Goal: Task Accomplishment & Management: Complete application form

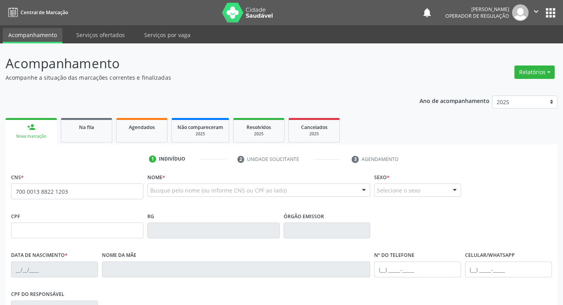
type input "700 0013 8822 1203"
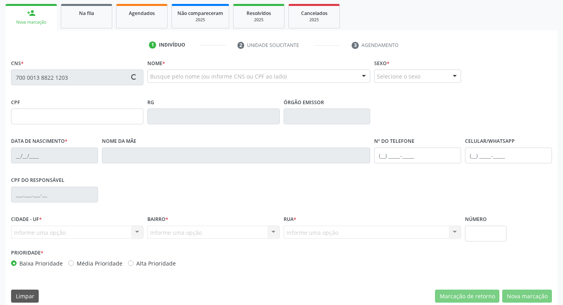
scroll to position [123, 0]
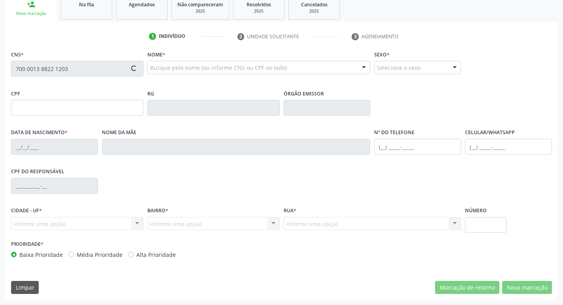
type input "0[DATE]"
type input "[PERSON_NAME]"
type input "[PHONE_NUMBER]"
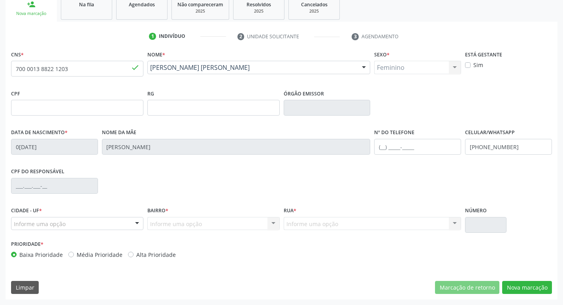
click at [112, 223] on div "Informe uma opção" at bounding box center [77, 223] width 132 height 13
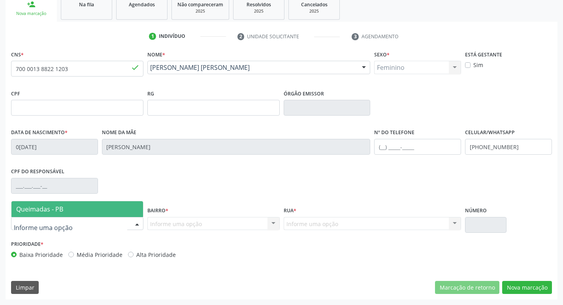
click at [102, 205] on span "Queimadas - PB" at bounding box center [76, 209] width 131 height 16
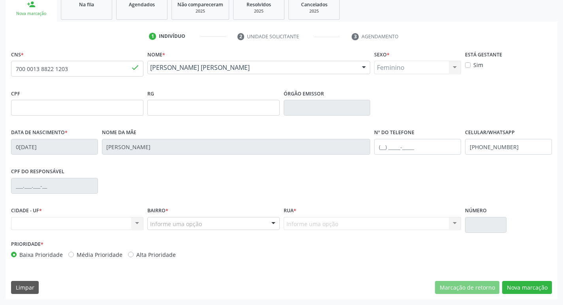
drag, startPoint x: 166, startPoint y: 231, endPoint x: 169, endPoint y: 225, distance: 6.4
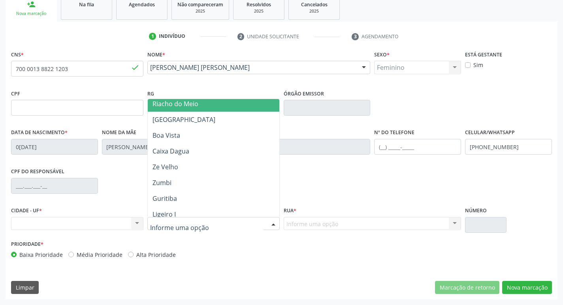
scroll to position [158, 0]
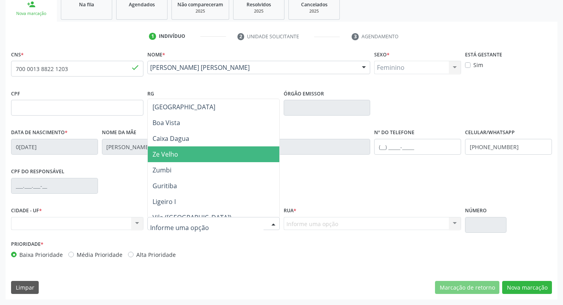
click at [182, 159] on span "Ze Velho" at bounding box center [213, 154] width 131 height 16
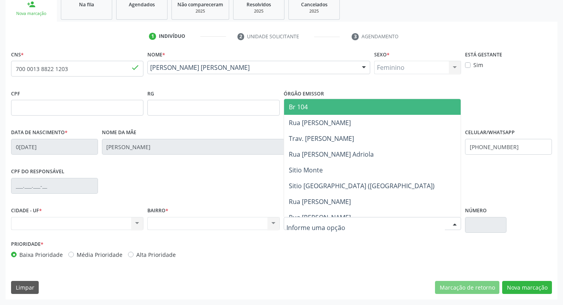
click at [358, 223] on div at bounding box center [372, 223] width 178 height 13
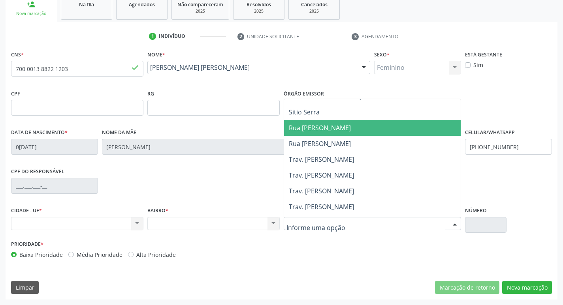
scroll to position [395, 0]
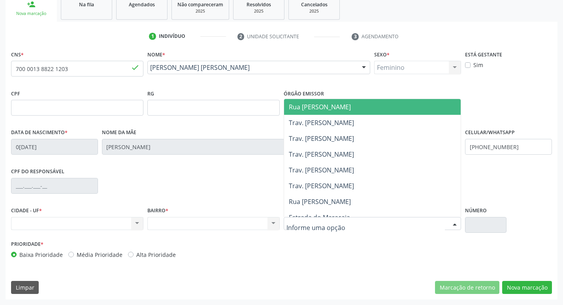
click at [363, 107] on span "Rua [PERSON_NAME]" at bounding box center [372, 107] width 177 height 16
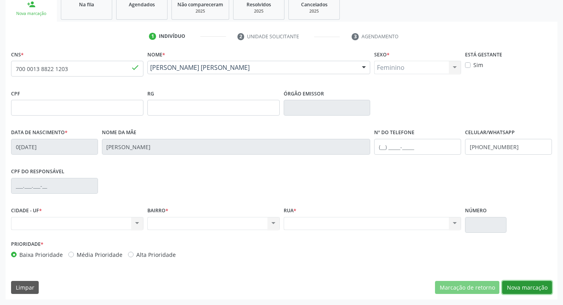
click at [527, 287] on button "Nova marcação" at bounding box center [527, 287] width 50 height 13
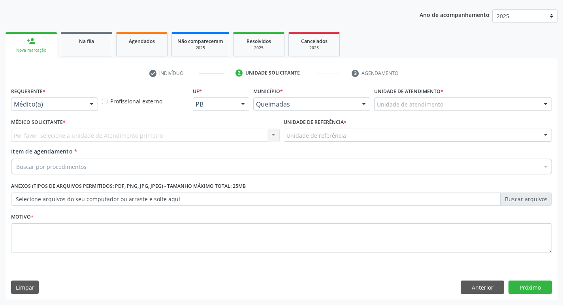
click at [90, 103] on div at bounding box center [92, 104] width 12 height 13
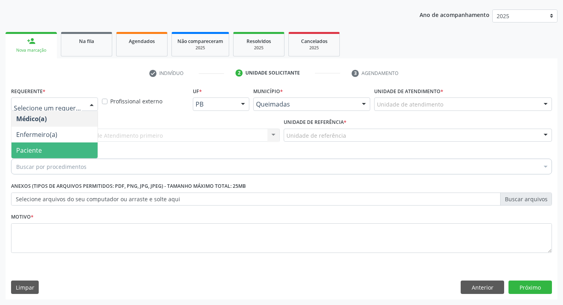
click at [78, 150] on span "Paciente" at bounding box center [54, 151] width 86 height 16
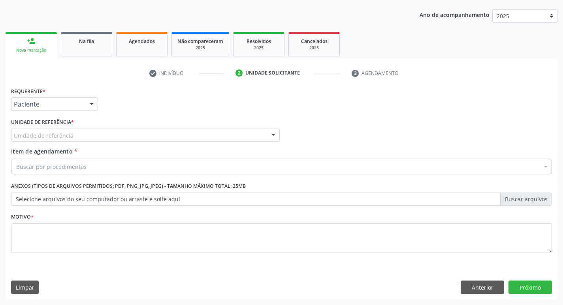
click at [89, 137] on div "Unidade de referência" at bounding box center [145, 135] width 268 height 13
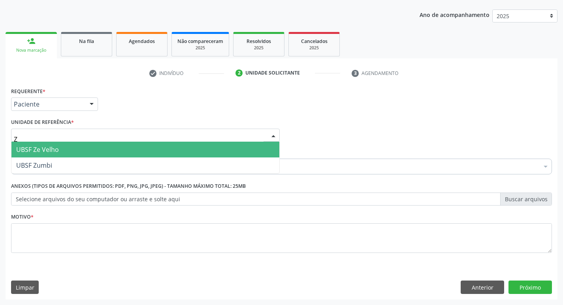
type input "ZE"
click at [84, 148] on span "UBSF Ze Velho" at bounding box center [145, 150] width 268 height 16
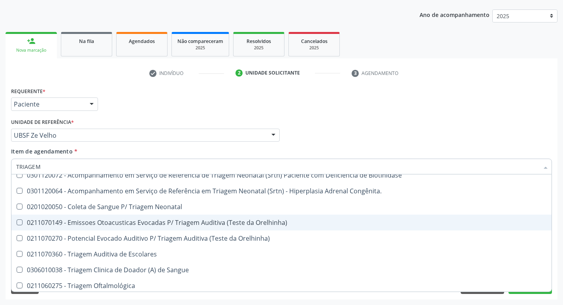
scroll to position [9, 0]
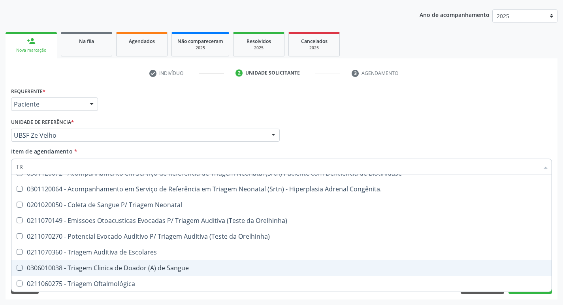
type input "T"
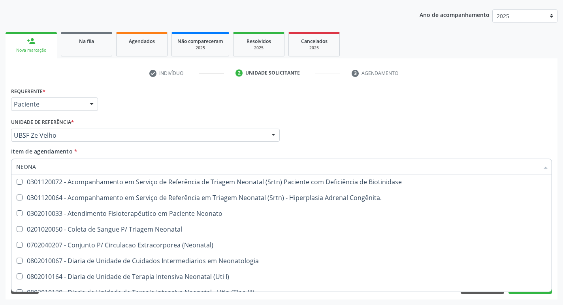
scroll to position [0, 0]
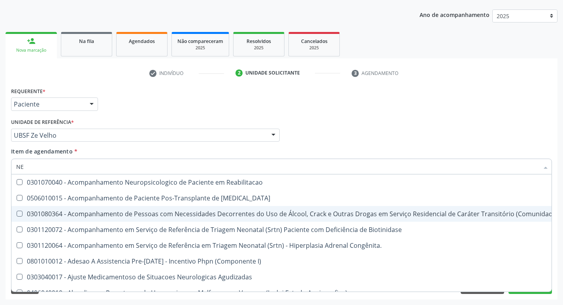
type input "N"
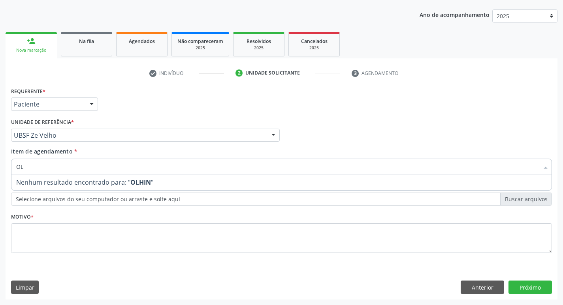
type input "O"
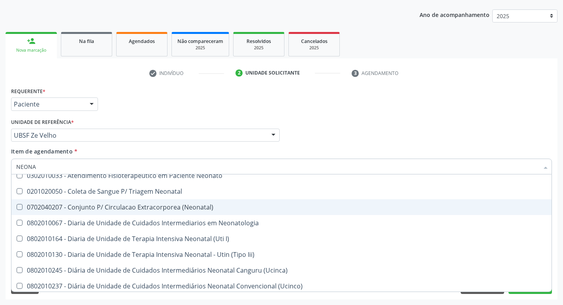
scroll to position [120, 0]
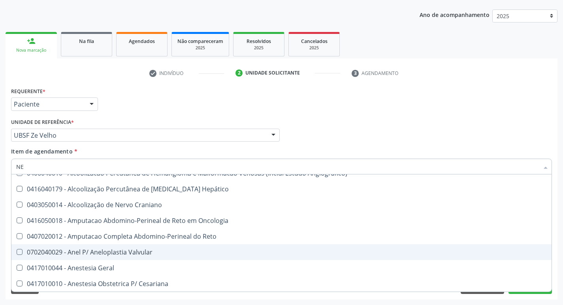
type input "N"
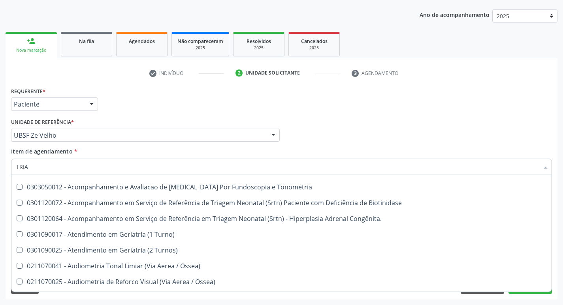
scroll to position [0, 0]
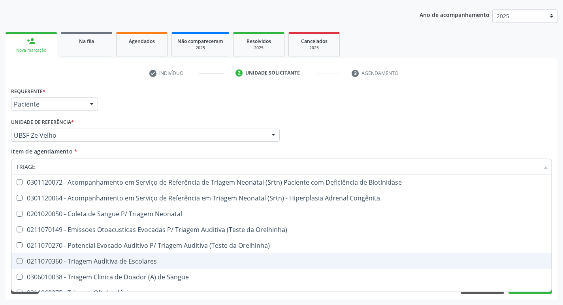
type input "TRIAGEM"
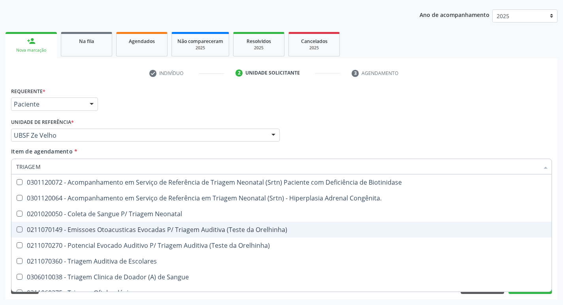
click at [204, 232] on div "0211070149 - Emissoes Otoacusticas Evocadas P/ Triagem Auditiva (Teste da Orelh…" at bounding box center [281, 230] width 530 height 6
checkbox Orelhinha\) "true"
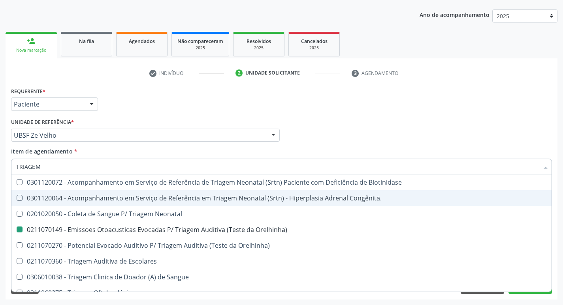
click at [519, 120] on div "Médico Solicitante Por favor, selecione a Unidade de Atendimento primeiro Nenhu…" at bounding box center [281, 131] width 544 height 31
checkbox Congênita\ "true"
checkbox Orelhinha\) "false"
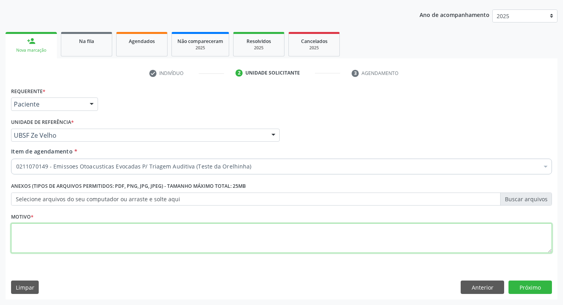
click at [171, 244] on textarea at bounding box center [281, 238] width 540 height 30
type textarea "AVALIAÇÃO"
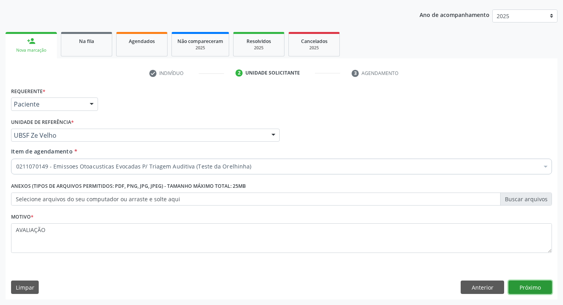
click at [524, 286] on button "Próximo" at bounding box center [529, 287] width 43 height 13
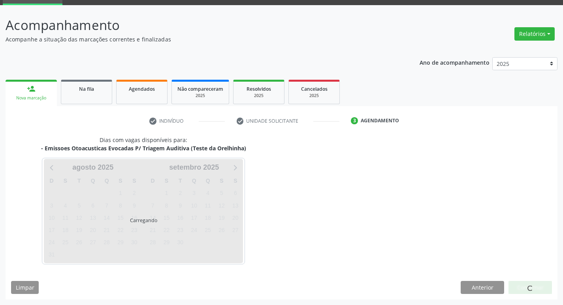
scroll to position [38, 0]
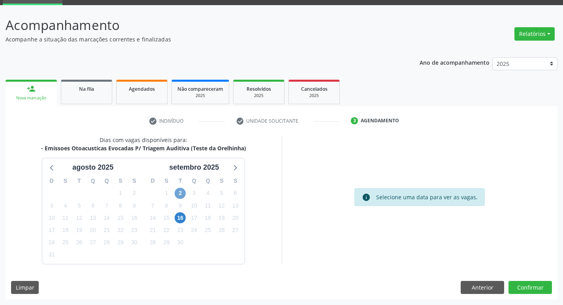
click at [183, 191] on span "2" at bounding box center [179, 193] width 11 height 11
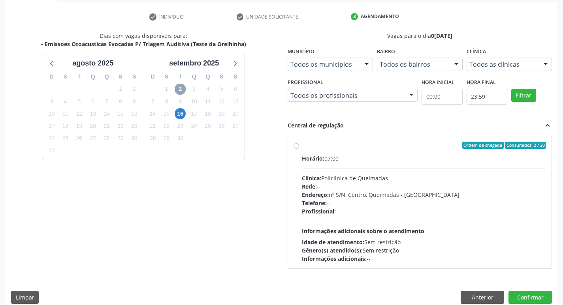
scroll to position [152, 0]
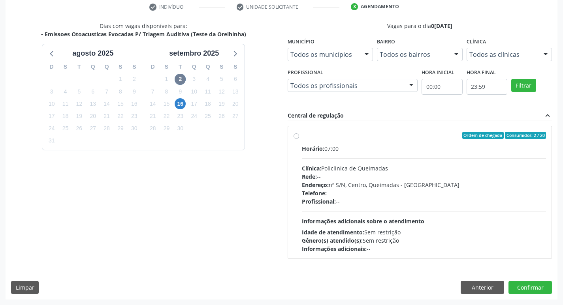
click at [338, 135] on div "Ordem de chegada Consumidos: 2 / 20" at bounding box center [424, 135] width 244 height 7
click at [299, 135] on input "Ordem de chegada Consumidos: 2 / 20 Horário: 07:00 Clínica: Policlinica de Quei…" at bounding box center [296, 135] width 6 height 7
radio input "true"
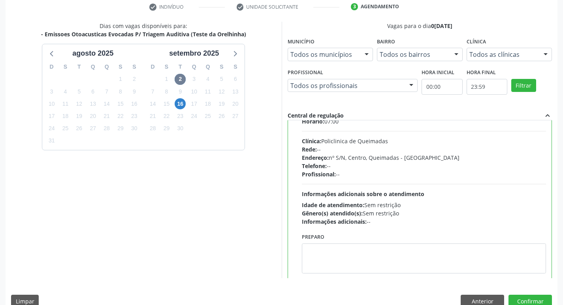
scroll to position [39, 0]
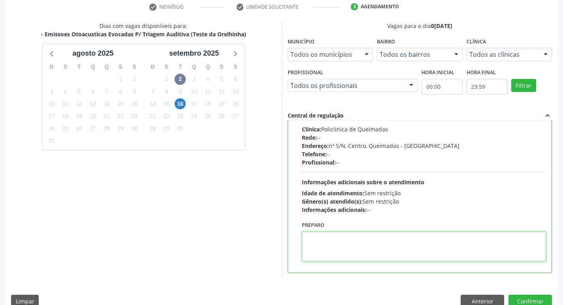
click at [330, 247] on textarea at bounding box center [424, 247] width 244 height 30
type textarea "LEVAR A CARDENETA DE VACINAÇÃO"
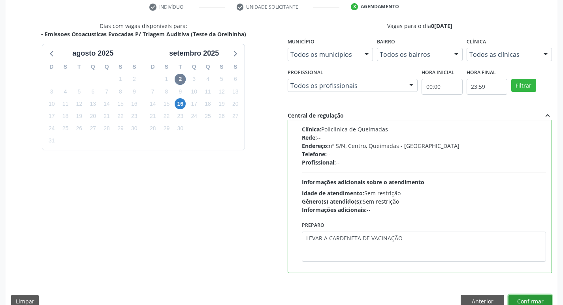
click at [531, 300] on button "Confirmar" at bounding box center [529, 301] width 43 height 13
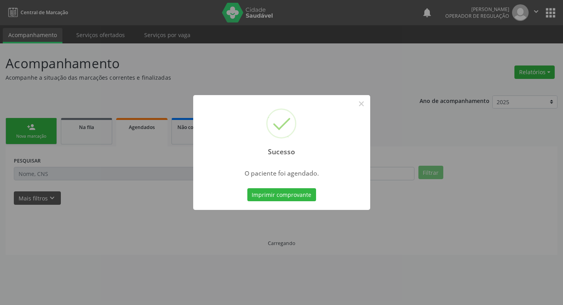
scroll to position [0, 0]
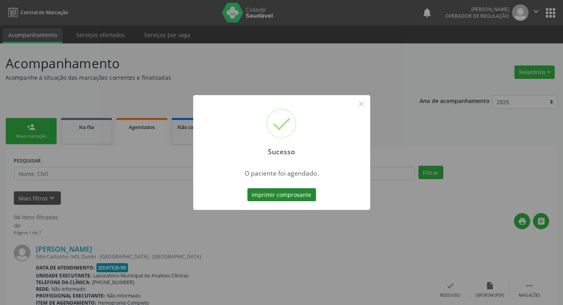
click at [297, 191] on button "Imprimir comprovante" at bounding box center [281, 194] width 69 height 13
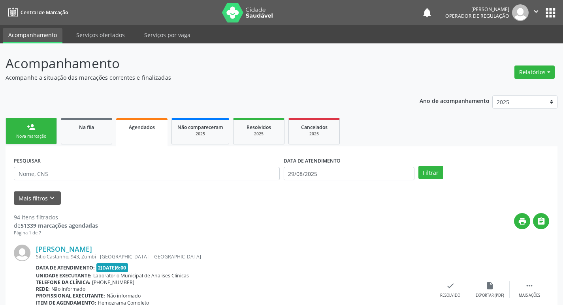
click at [32, 124] on div "person_add" at bounding box center [31, 127] width 9 height 9
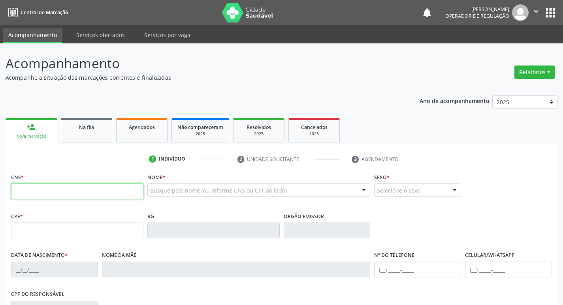
click at [47, 195] on input "text" at bounding box center [77, 192] width 132 height 16
type input "700 3079 4853 5030"
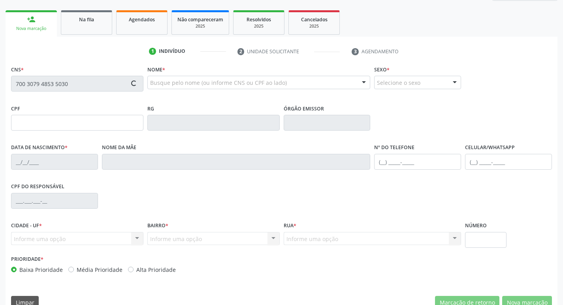
scroll to position [123, 0]
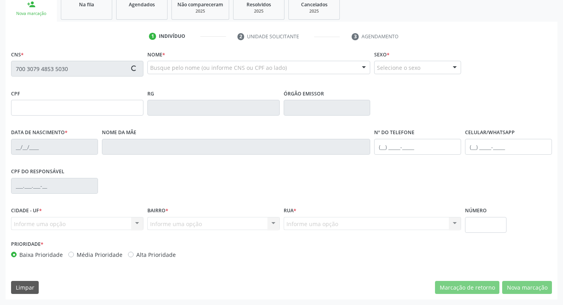
type input "0[DATE]"
type input "[PERSON_NAME]"
type input "[PHONE_NUMBER]"
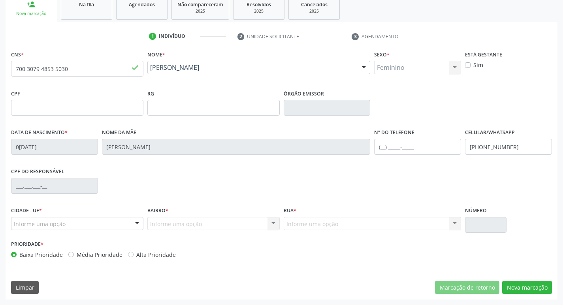
click at [136, 222] on div at bounding box center [137, 224] width 12 height 13
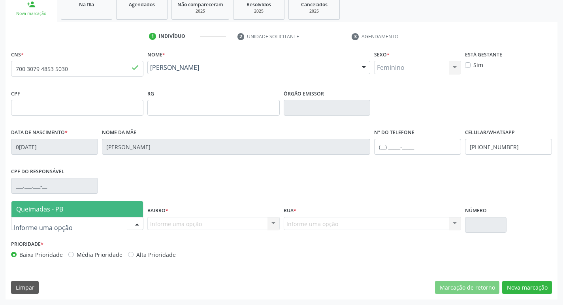
click at [128, 207] on span "Queimadas - PB" at bounding box center [76, 209] width 131 height 16
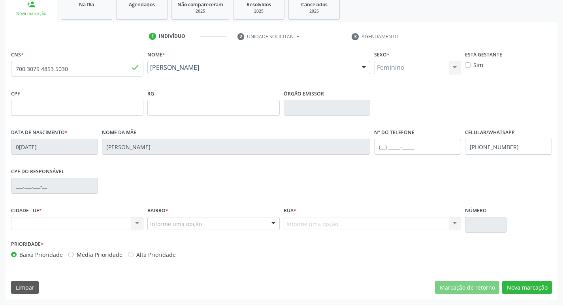
click at [273, 223] on div at bounding box center [273, 224] width 12 height 13
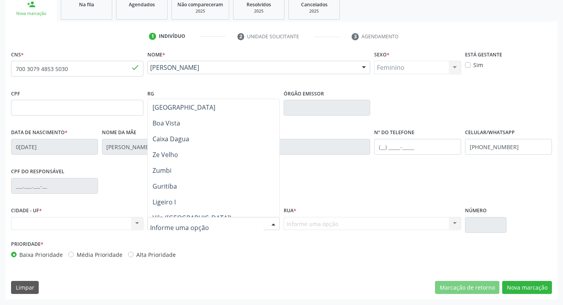
scroll to position [158, 0]
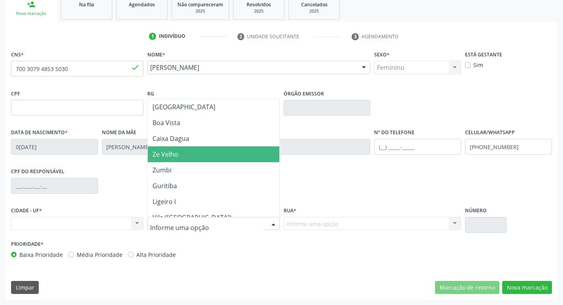
click at [220, 158] on span "Ze Velho" at bounding box center [213, 154] width 131 height 16
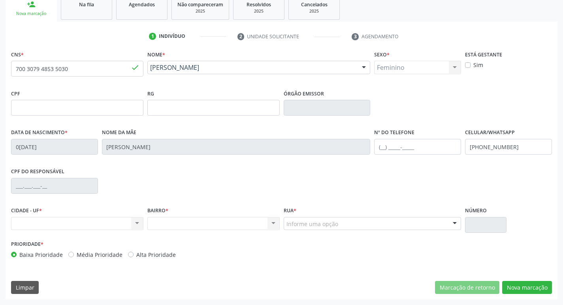
click at [345, 223] on div "Informe uma opção" at bounding box center [372, 223] width 178 height 13
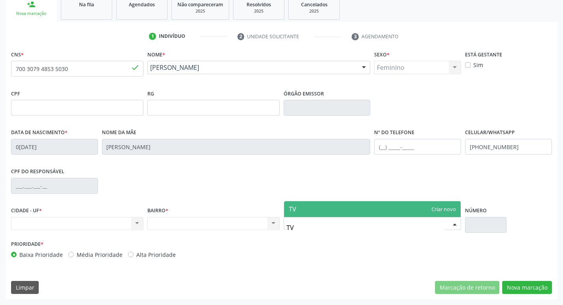
type input "T"
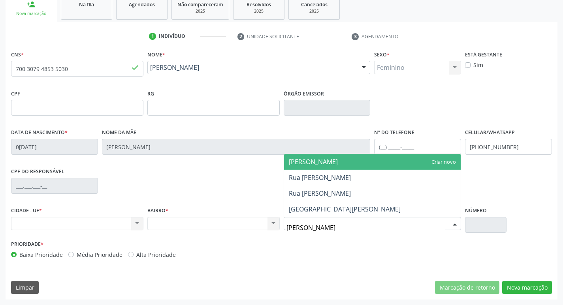
type input "[PERSON_NAME]"
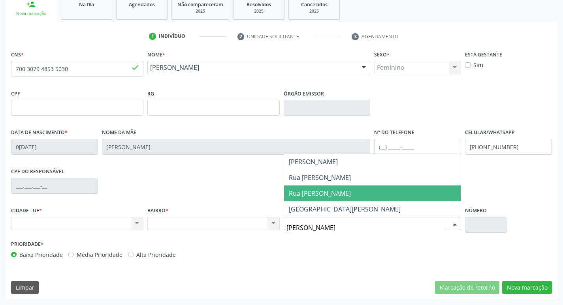
click at [341, 199] on span "Rua [PERSON_NAME]" at bounding box center [372, 194] width 177 height 16
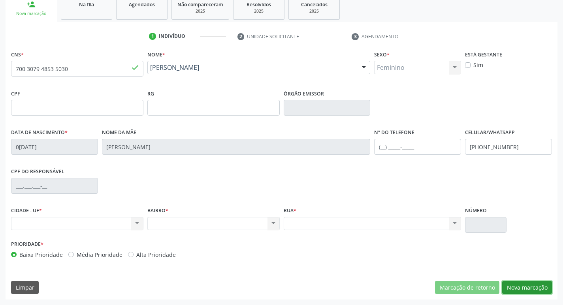
click at [513, 291] on button "Nova marcação" at bounding box center [527, 287] width 50 height 13
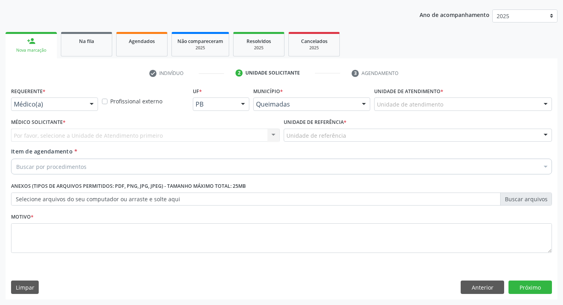
scroll to position [86, 0]
click at [83, 106] on div "Médico(a) Médico(a) Enfermeiro(a) Paciente Nenhum resultado encontrado para: " …" at bounding box center [54, 104] width 87 height 13
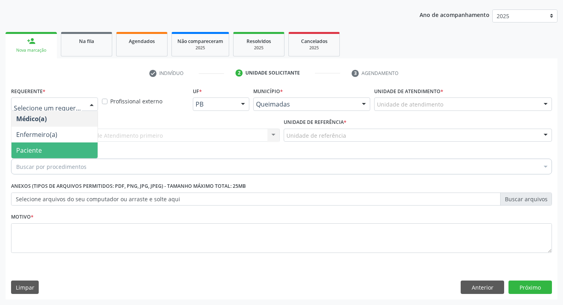
click at [67, 148] on span "Paciente" at bounding box center [54, 151] width 86 height 16
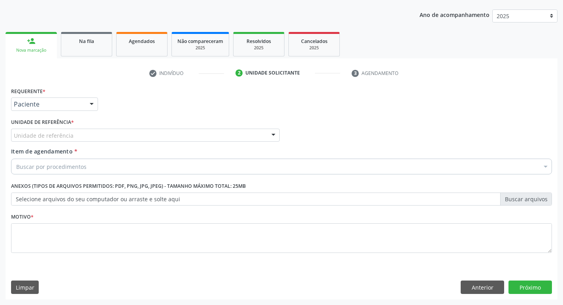
click at [75, 135] on div "Unidade de referência" at bounding box center [145, 135] width 268 height 13
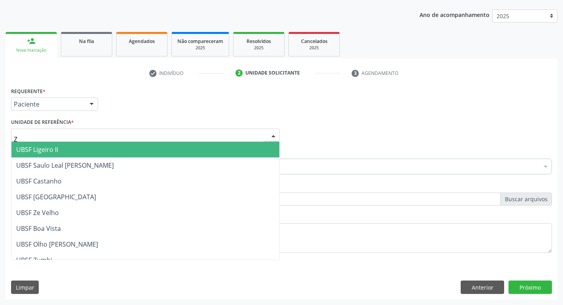
type input "ZE"
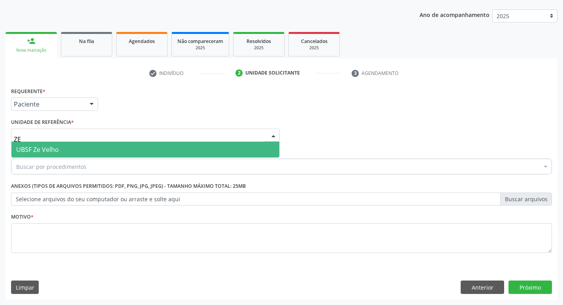
click at [72, 143] on span "UBSF Ze Velho" at bounding box center [145, 150] width 268 height 16
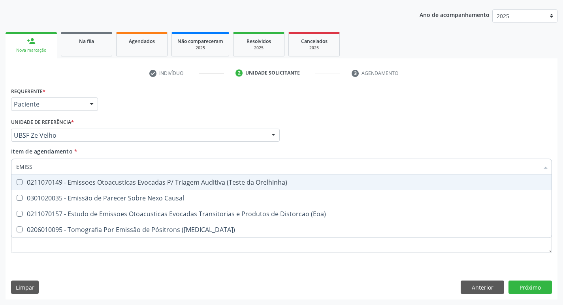
type input "EMISSO"
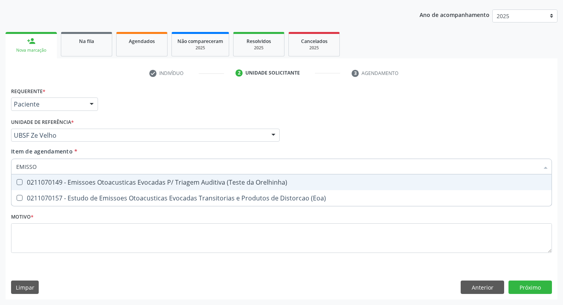
click at [92, 184] on div "0211070149 - Emissoes Otoacusticas Evocadas P/ Triagem Auditiva (Teste da Orelh…" at bounding box center [281, 182] width 530 height 6
checkbox Orelhinha\) "true"
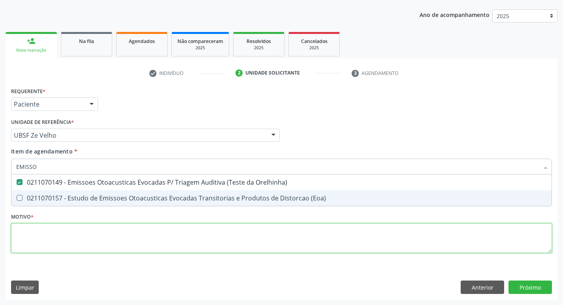
click at [65, 238] on div "Requerente * Paciente Médico(a) Enfermeiro(a) Paciente Nenhum resultado encontr…" at bounding box center [281, 174] width 540 height 179
checkbox \(Eoa\) "true"
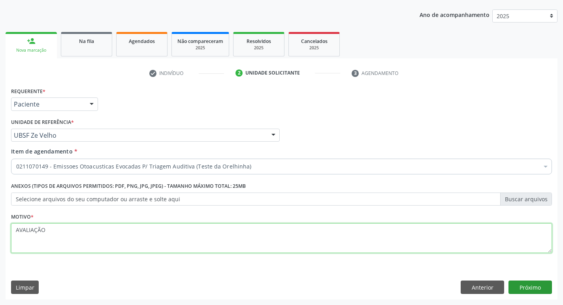
type textarea "AVALIAÇÃO"
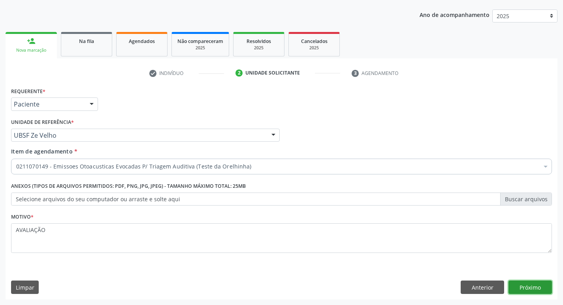
click at [528, 286] on button "Próximo" at bounding box center [529, 287] width 43 height 13
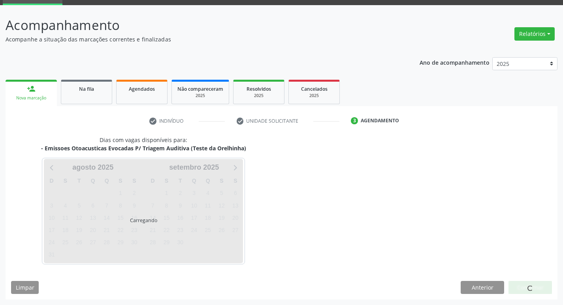
scroll to position [38, 0]
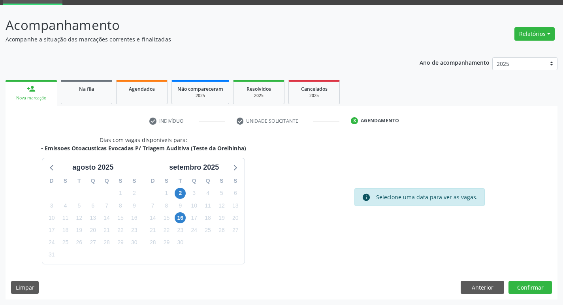
click at [186, 196] on div "2" at bounding box center [180, 193] width 14 height 12
click at [176, 189] on span "2" at bounding box center [179, 193] width 11 height 11
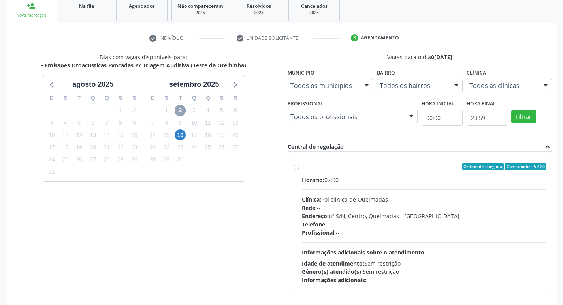
scroll to position [152, 0]
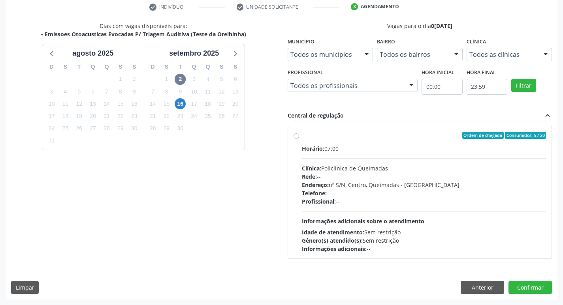
click at [394, 137] on div "Ordem de chegada Consumidos: 5 / 20" at bounding box center [424, 135] width 244 height 7
click at [299, 137] on input "Ordem de chegada Consumidos: 5 / 20 Horário: 07:00 Clínica: Policlinica de Quei…" at bounding box center [296, 135] width 6 height 7
radio input "true"
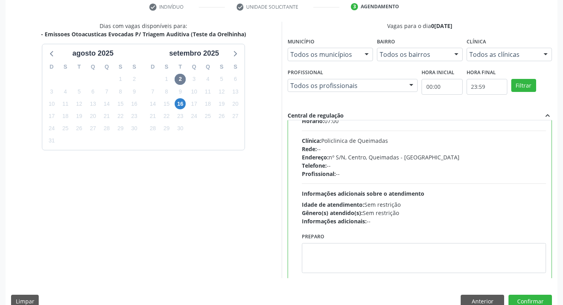
scroll to position [39, 0]
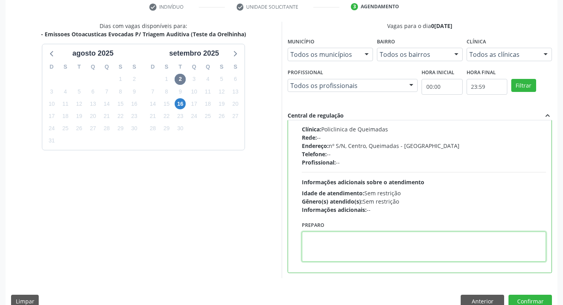
click at [354, 237] on textarea at bounding box center [424, 247] width 244 height 30
drag, startPoint x: 408, startPoint y: 234, endPoint x: 286, endPoint y: 236, distance: 121.6
click at [286, 236] on div "Vagas para o dia [DATE] Município Todos os municípios Todos os municípios [GEOG…" at bounding box center [419, 150] width 276 height 257
type textarea "LEVAR CARDENETA DE VACINAÇÃO."
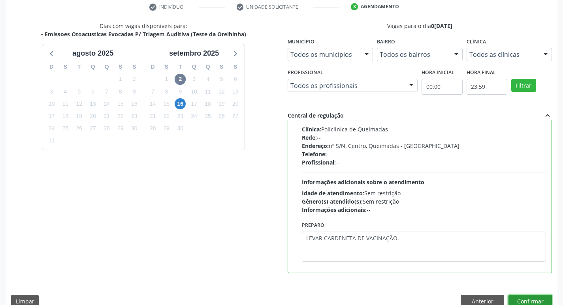
click at [523, 299] on button "Confirmar" at bounding box center [529, 301] width 43 height 13
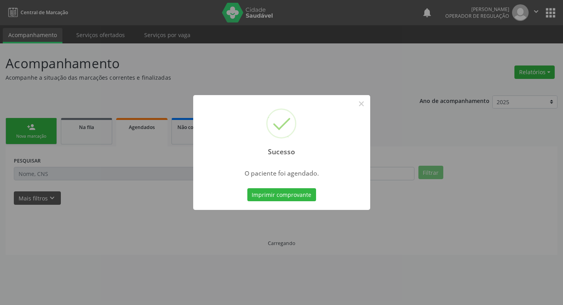
scroll to position [0, 0]
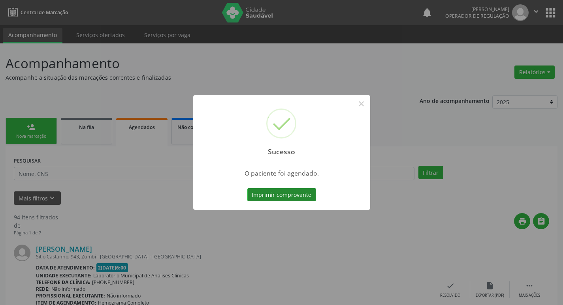
click at [290, 194] on button "Imprimir comprovante" at bounding box center [281, 194] width 69 height 13
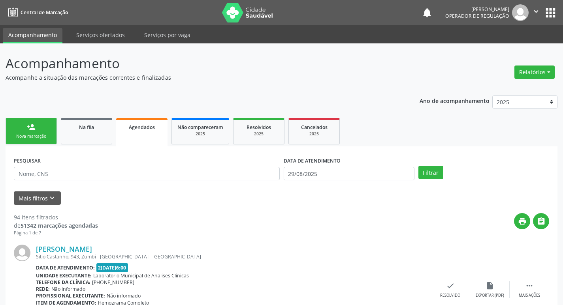
click at [34, 133] on link "person_add Nova marcação" at bounding box center [31, 131] width 51 height 26
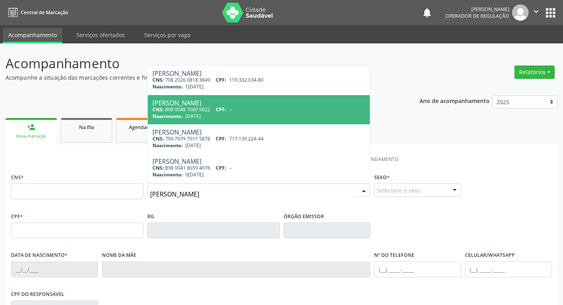
type input "[PERSON_NAME]"
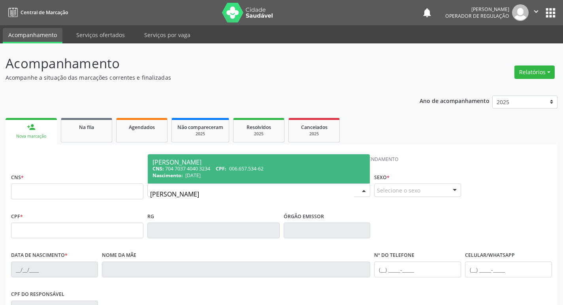
click at [267, 158] on span "[PERSON_NAME] CNS: 704 7037 4040 3234 CPF: 006.657.534-62 Nascimento: 2[DATE]" at bounding box center [259, 168] width 222 height 29
type input "704 7037 4040 3234"
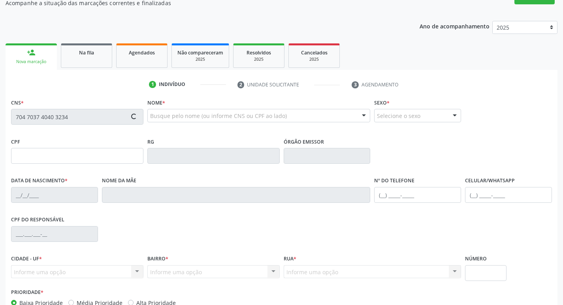
scroll to position [79, 0]
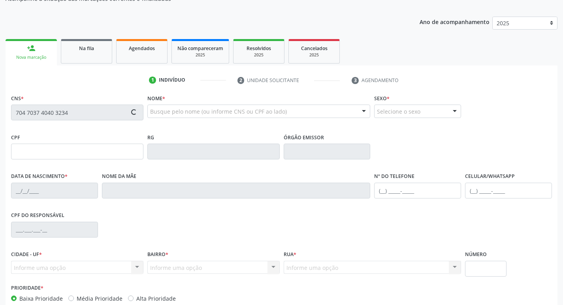
type input "006.657.534-62"
type input "[DATE]"
type input "[PERSON_NAME]"
type input "[PHONE_NUMBER]"
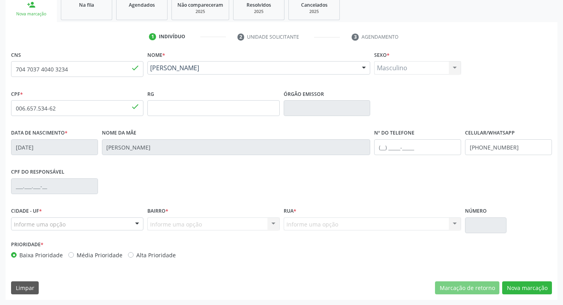
scroll to position [123, 0]
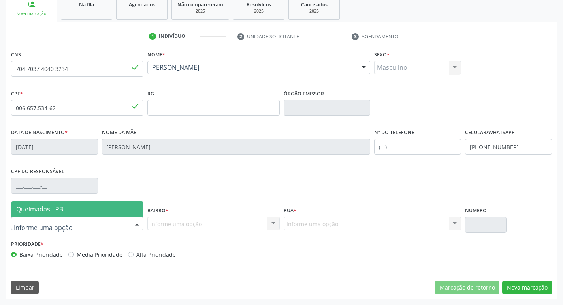
click at [139, 223] on div at bounding box center [137, 224] width 12 height 13
click at [128, 212] on span "Queimadas - PB" at bounding box center [76, 209] width 131 height 16
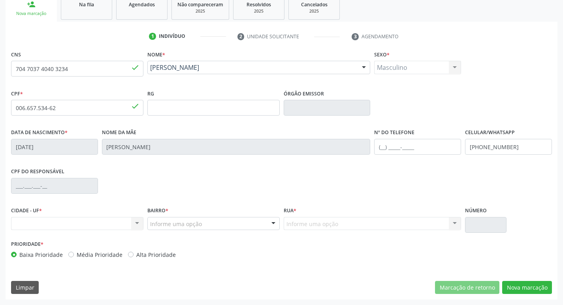
click at [272, 223] on div at bounding box center [273, 224] width 12 height 13
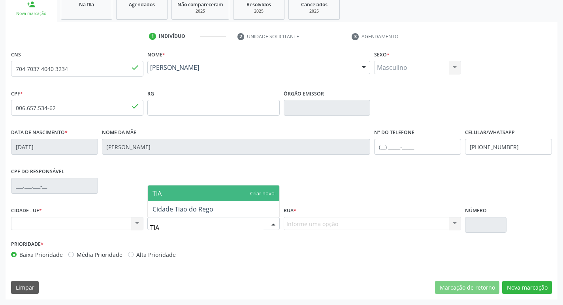
type input "TIAO"
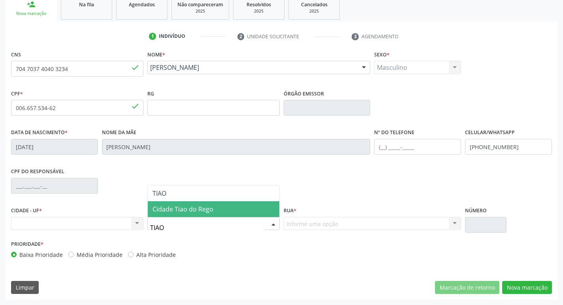
click at [231, 206] on span "Cidade Tiao do Rego" at bounding box center [213, 209] width 131 height 16
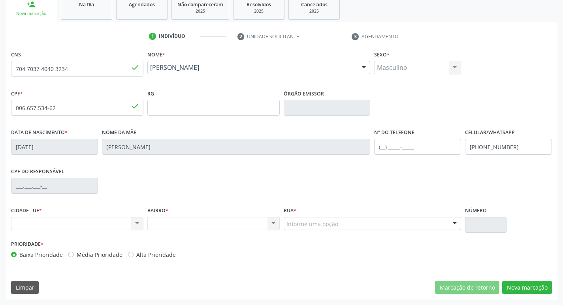
click at [364, 221] on div "Informe uma opção" at bounding box center [372, 223] width 178 height 13
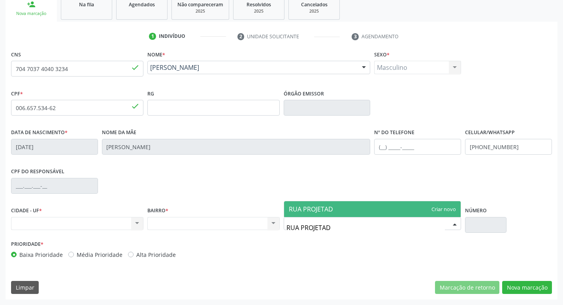
type input "RUA PROJETADA"
click at [447, 204] on span "RUA PROJETADA" at bounding box center [372, 209] width 177 height 16
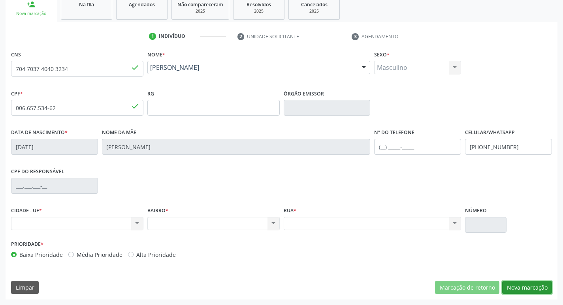
click at [519, 284] on button "Nova marcação" at bounding box center [527, 287] width 50 height 13
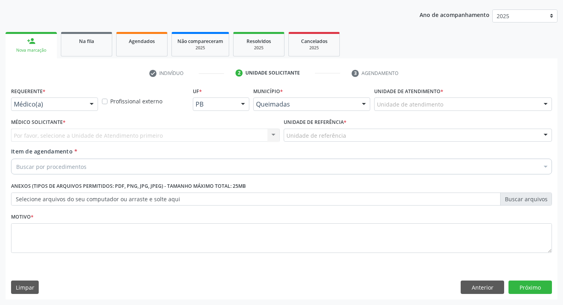
click at [91, 106] on div at bounding box center [92, 104] width 12 height 13
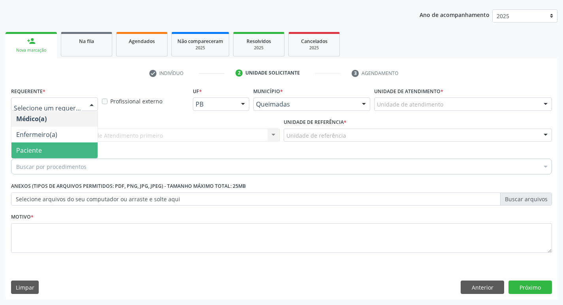
click at [68, 154] on span "Paciente" at bounding box center [54, 151] width 86 height 16
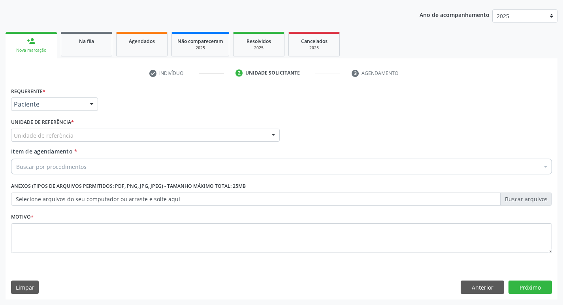
click at [86, 134] on div "Unidade de referência" at bounding box center [145, 135] width 268 height 13
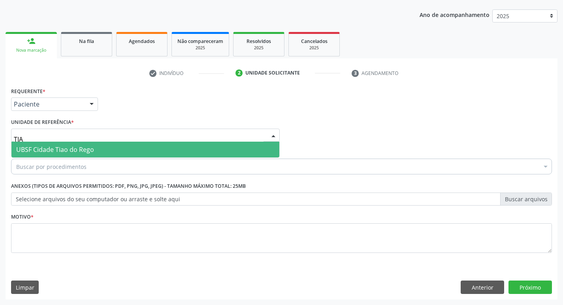
type input "TIAO"
click at [84, 148] on span "UBSF Cidade Tiao do Rego" at bounding box center [55, 149] width 78 height 9
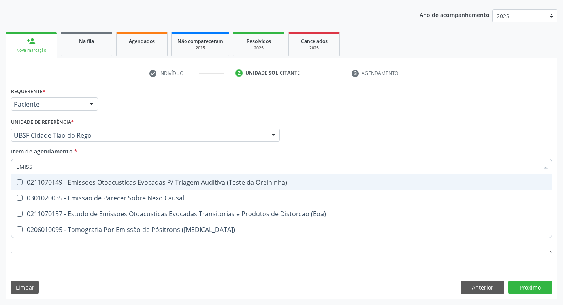
type input "EMISSO"
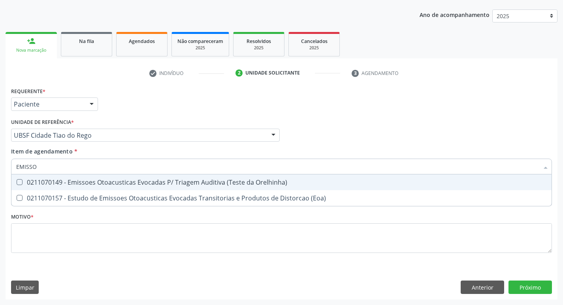
click at [104, 183] on div "0211070149 - Emissoes Otoacusticas Evocadas P/ Triagem Auditiva (Teste da Orelh…" at bounding box center [281, 182] width 530 height 6
checkbox Orelhinha\) "true"
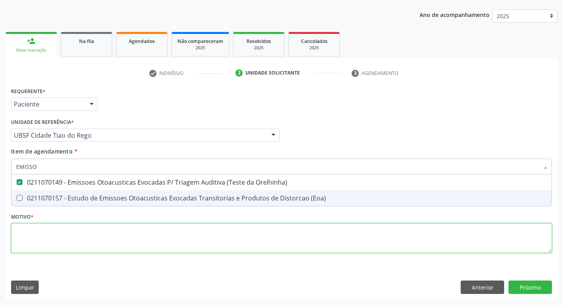
click at [74, 248] on div "Requerente * Paciente Médico(a) Enfermeiro(a) Paciente Nenhum resultado encontr…" at bounding box center [281, 174] width 540 height 179
checkbox \(Eoa\) "true"
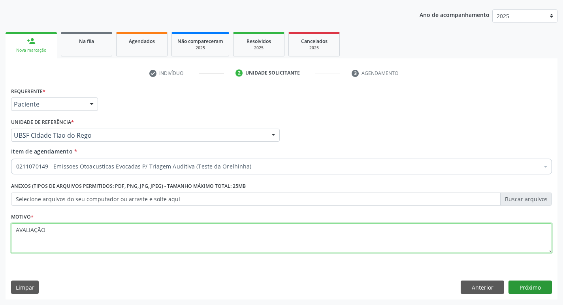
type textarea "AVALIAÇÃO"
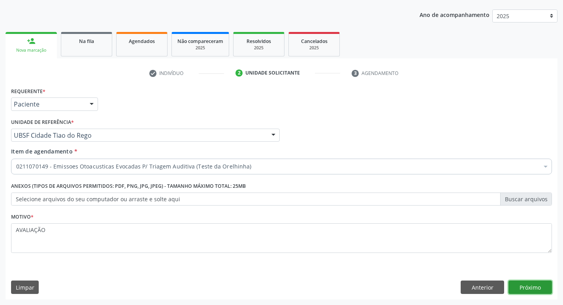
click at [522, 287] on button "Próximo" at bounding box center [529, 287] width 43 height 13
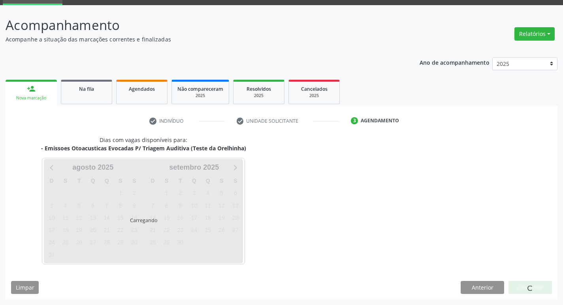
scroll to position [38, 0]
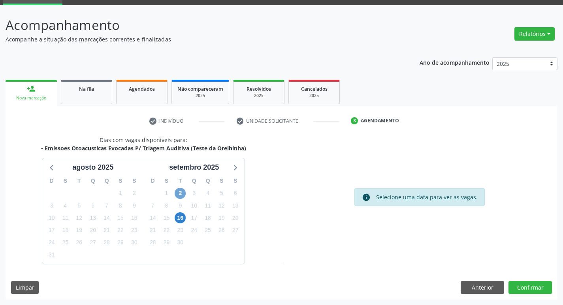
click at [180, 195] on span "2" at bounding box center [179, 193] width 11 height 11
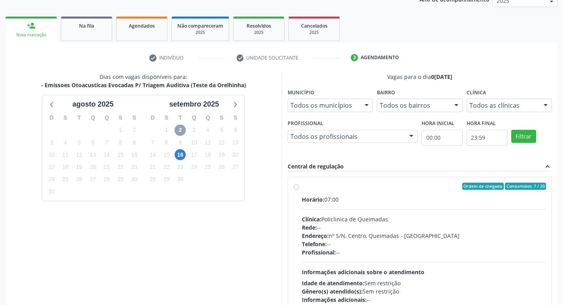
scroll to position [152, 0]
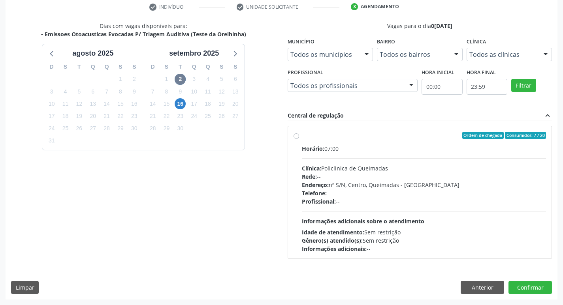
click at [403, 147] on div "Horário: 07:00" at bounding box center [424, 148] width 244 height 8
click at [299, 139] on input "Ordem de chegada Consumidos: 7 / 20 Horário: 07:00 Clínica: Policlinica de Quei…" at bounding box center [296, 135] width 6 height 7
radio input "true"
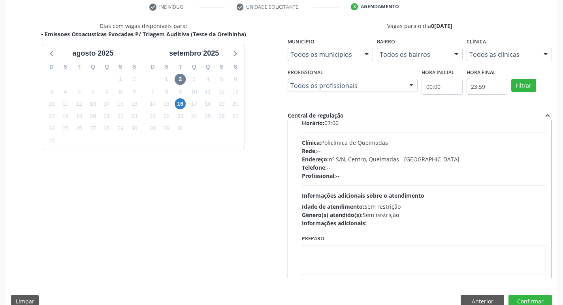
scroll to position [39, 0]
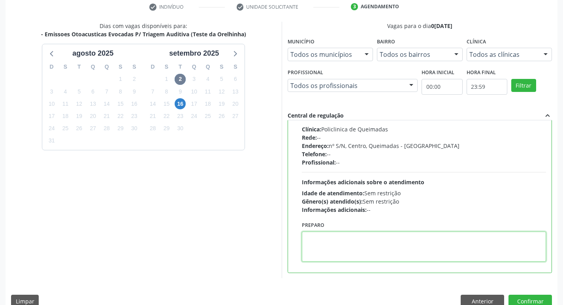
click at [344, 243] on textarea at bounding box center [424, 247] width 244 height 30
paste textarea "LEVAR CARDENETA DE VACINAÇÃO."
type textarea "LEVAR CARDENETA DE VACINAÇÃO."
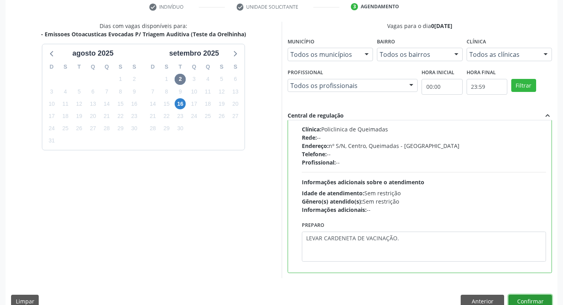
click at [532, 298] on button "Confirmar" at bounding box center [529, 301] width 43 height 13
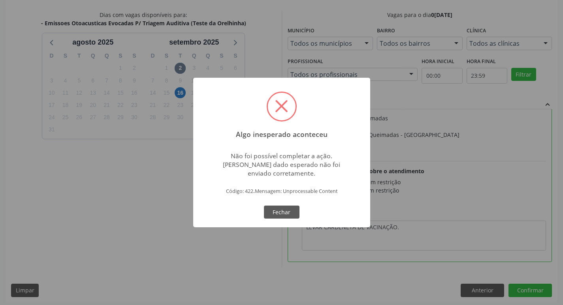
scroll to position [167, 0]
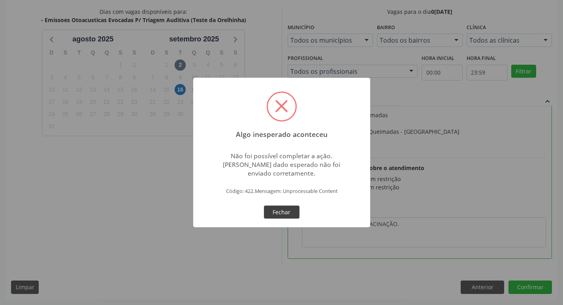
click at [268, 207] on button "Fechar" at bounding box center [282, 212] width 36 height 13
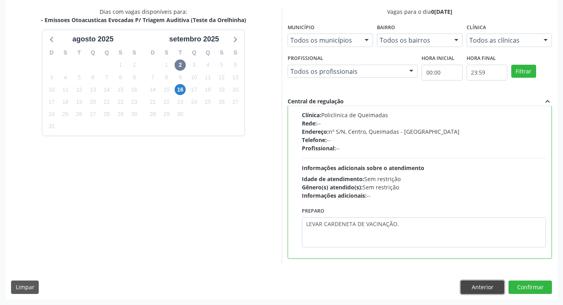
click at [490, 283] on button "Anterior" at bounding box center [481, 287] width 43 height 13
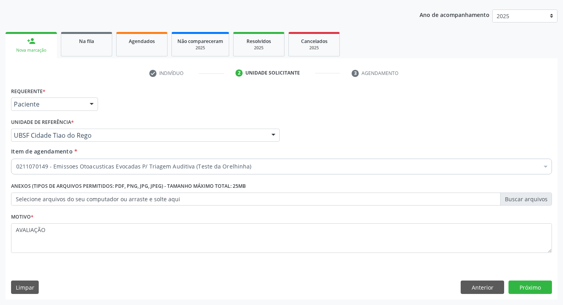
scroll to position [86, 0]
click at [511, 283] on button "Próximo" at bounding box center [529, 287] width 43 height 13
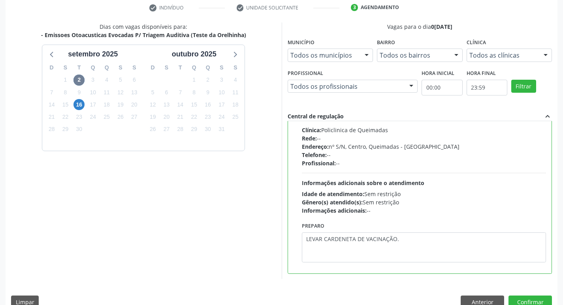
scroll to position [167, 0]
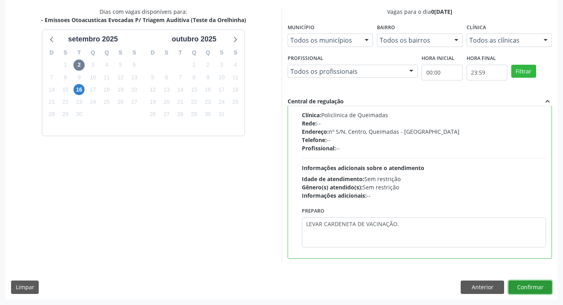
click at [538, 289] on button "Confirmar" at bounding box center [529, 287] width 43 height 13
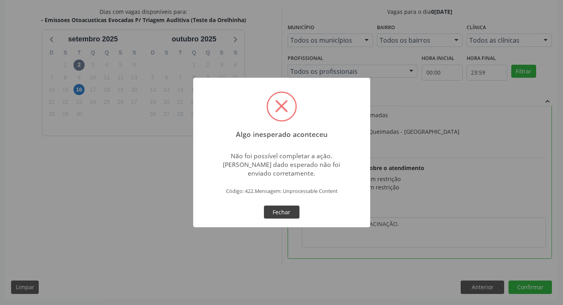
click at [286, 214] on button "Fechar" at bounding box center [282, 212] width 36 height 13
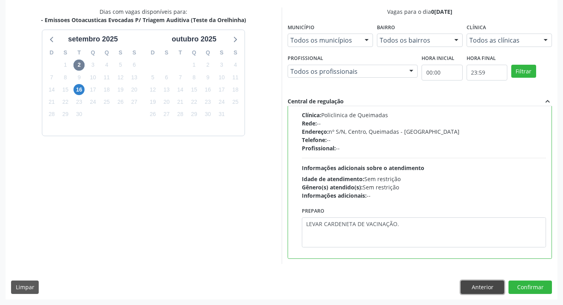
click at [474, 288] on button "Anterior" at bounding box center [481, 287] width 43 height 13
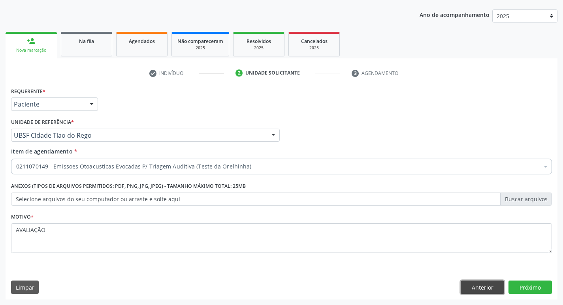
click at [486, 283] on button "Anterior" at bounding box center [481, 287] width 43 height 13
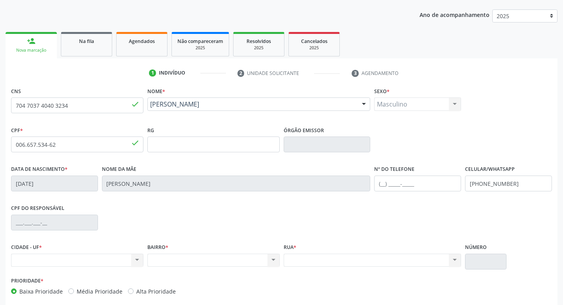
scroll to position [123, 0]
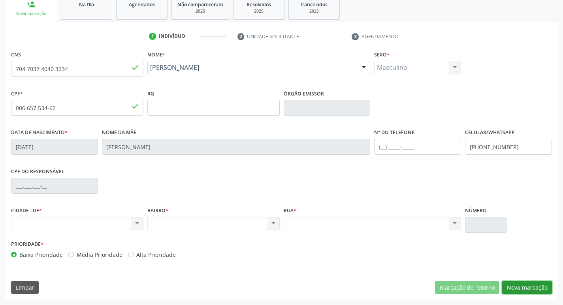
click at [515, 285] on button "Nova marcação" at bounding box center [527, 287] width 50 height 13
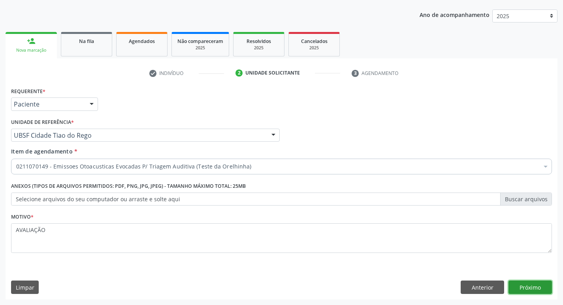
click at [515, 284] on button "Próximo" at bounding box center [529, 287] width 43 height 13
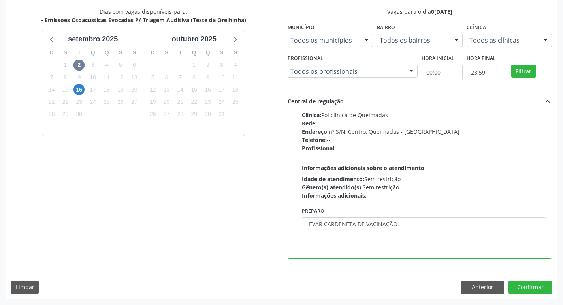
scroll to position [0, 0]
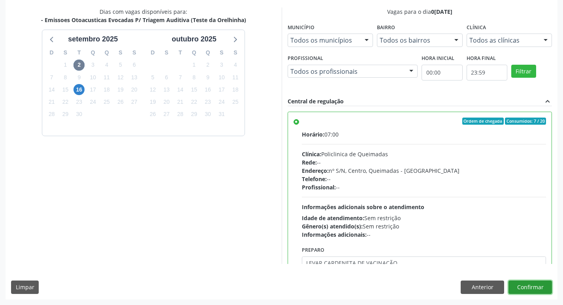
click at [533, 289] on button "Confirmar" at bounding box center [529, 287] width 43 height 13
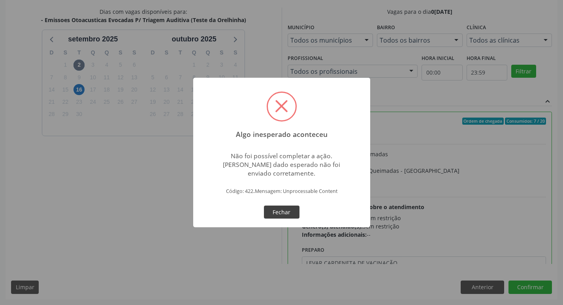
click at [289, 209] on button "Fechar" at bounding box center [282, 212] width 36 height 13
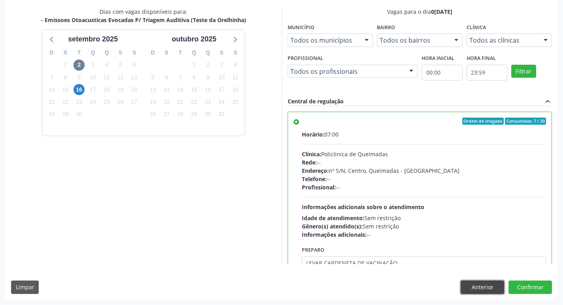
click at [475, 291] on button "Anterior" at bounding box center [481, 287] width 43 height 13
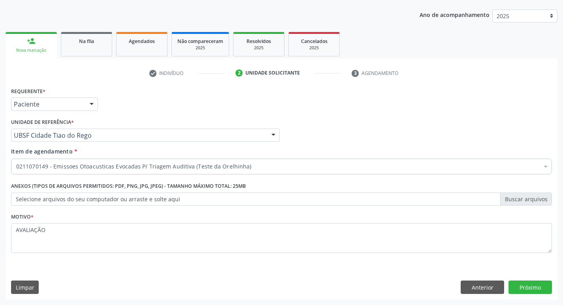
scroll to position [86, 0]
click at [474, 289] on button "Anterior" at bounding box center [481, 287] width 43 height 13
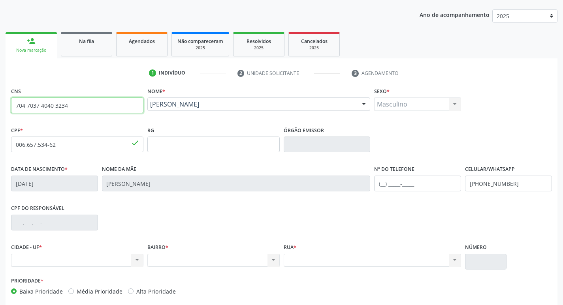
click at [118, 109] on input "704 7037 4040 3234" at bounding box center [77, 106] width 132 height 16
click at [117, 109] on input "704 7037 4040 3234" at bounding box center [77, 106] width 132 height 16
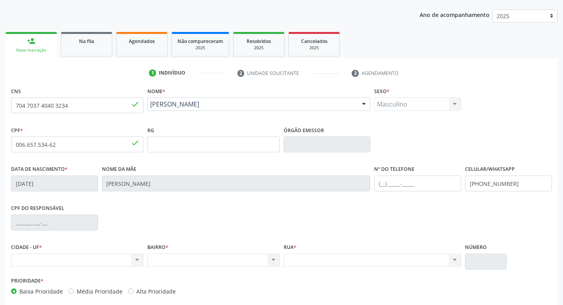
click at [392, 220] on div "CPF do responsável" at bounding box center [281, 222] width 544 height 39
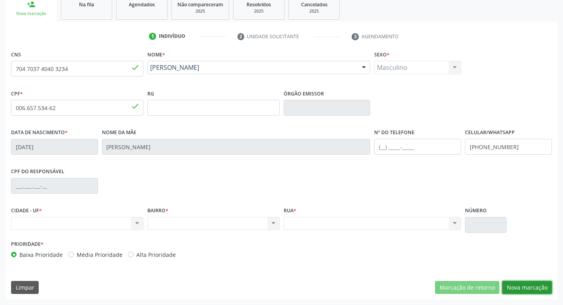
click at [525, 289] on button "Nova marcação" at bounding box center [527, 287] width 50 height 13
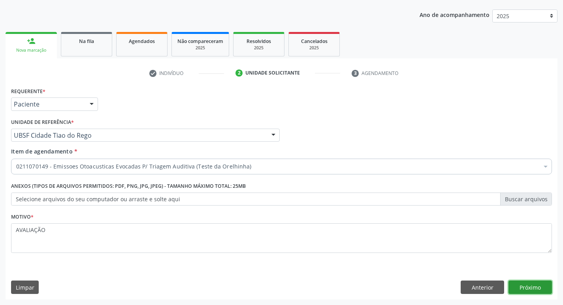
click at [523, 289] on button "Próximo" at bounding box center [529, 287] width 43 height 13
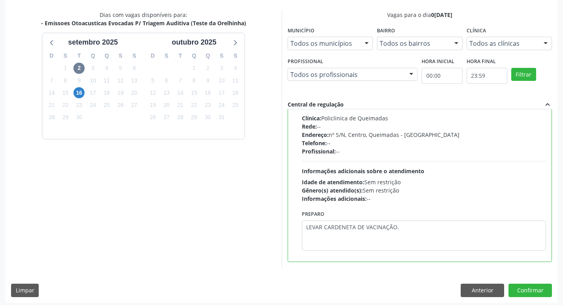
scroll to position [167, 0]
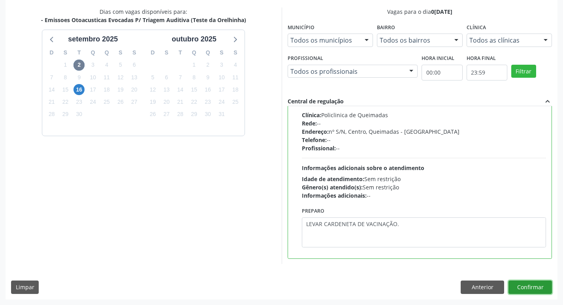
click at [527, 285] on button "Confirmar" at bounding box center [529, 287] width 43 height 13
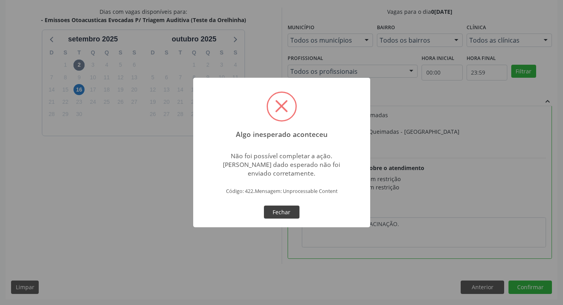
click at [278, 216] on button "Fechar" at bounding box center [282, 212] width 36 height 13
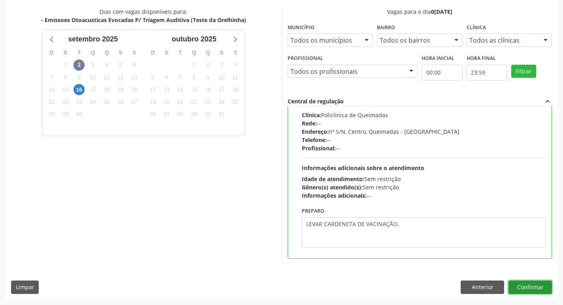
click at [533, 289] on button "Confirmar" at bounding box center [529, 287] width 43 height 13
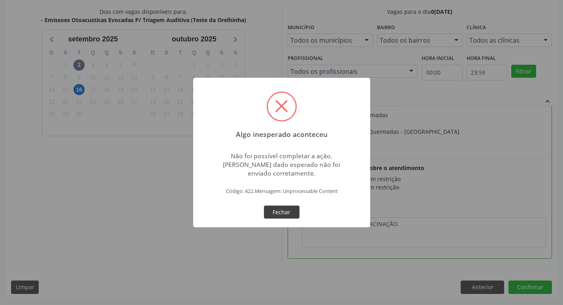
click at [275, 212] on button "Fechar" at bounding box center [282, 212] width 36 height 13
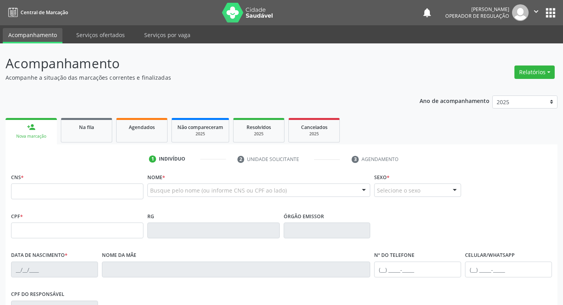
click at [82, 197] on input "text" at bounding box center [77, 192] width 132 height 16
type input "704 7037 4040 3234"
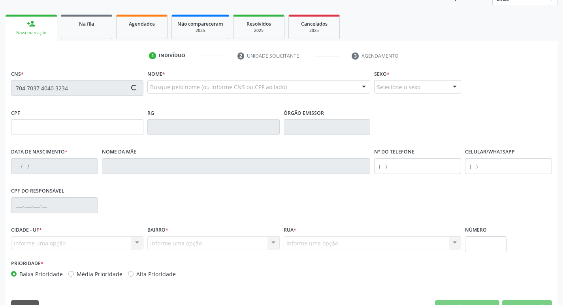
scroll to position [123, 0]
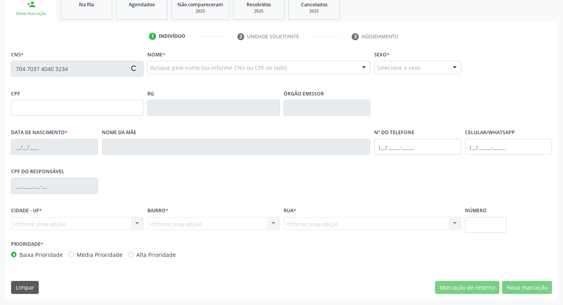
type input "006.657.534-62"
type input "[DATE]"
type input "[PERSON_NAME]"
type input "[PHONE_NUMBER]"
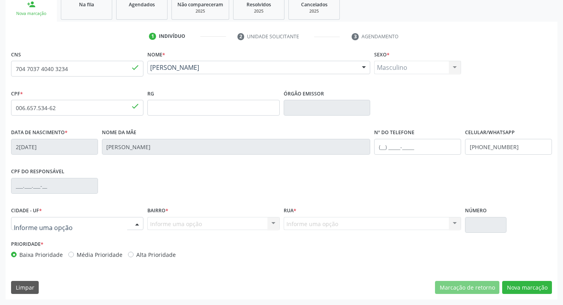
click at [103, 221] on div at bounding box center [77, 223] width 132 height 13
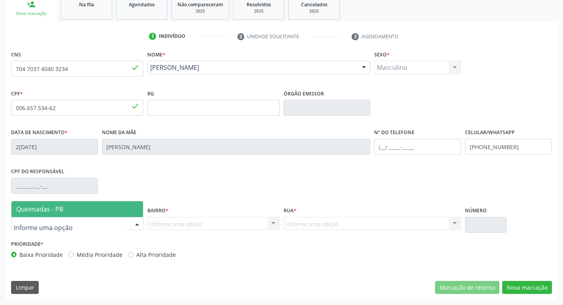
click at [107, 207] on span "Queimadas - PB" at bounding box center [76, 209] width 131 height 16
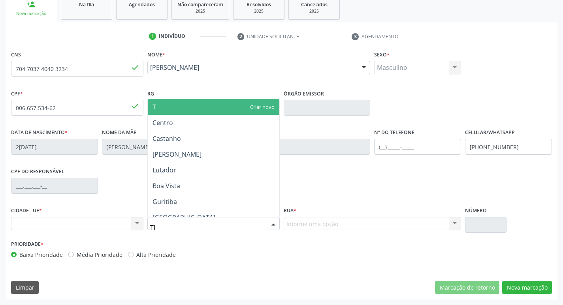
type input "TIA"
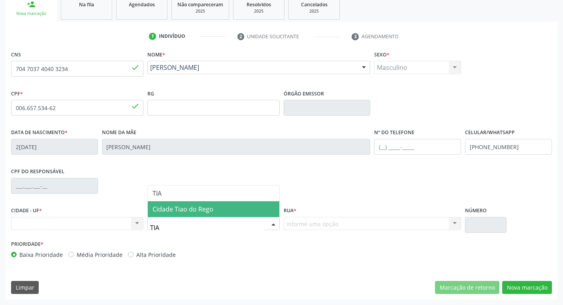
click at [186, 207] on span "Cidade Tiao do Rego" at bounding box center [182, 209] width 61 height 9
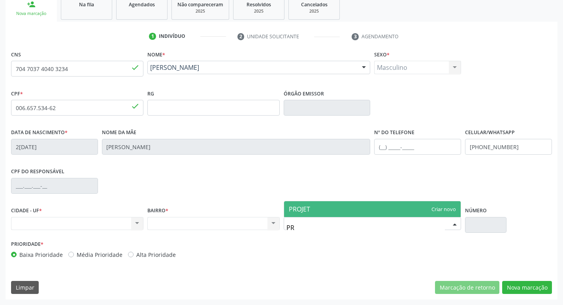
type input "P"
type input "R"
click at [328, 161] on div "CNS 704 7037 4040 3234 done Nome * Davi Emanuel Barbosa da Silva Davi Emanuel B…" at bounding box center [281, 157] width 540 height 216
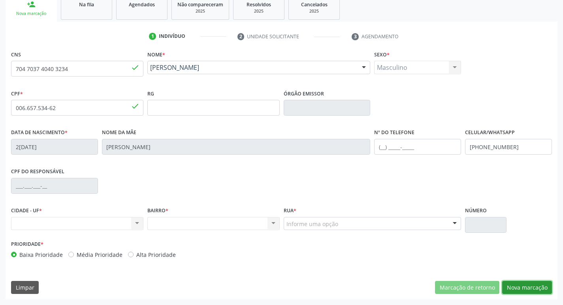
click at [523, 285] on button "Nova marcação" at bounding box center [527, 287] width 50 height 13
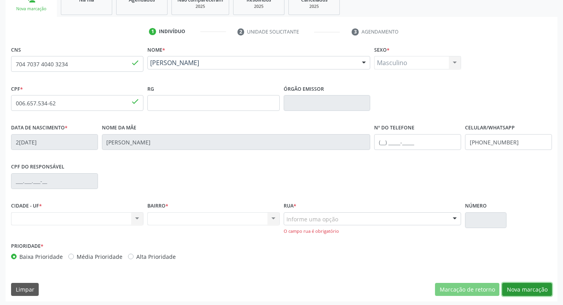
scroll to position [129, 0]
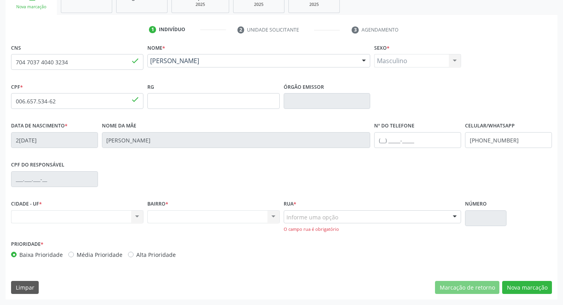
click at [134, 216] on div "Nenhum resultado encontrado para: " " Não há nenhuma opção para ser exibida." at bounding box center [77, 216] width 132 height 13
click at [382, 212] on div "Informe uma opção" at bounding box center [372, 216] width 178 height 13
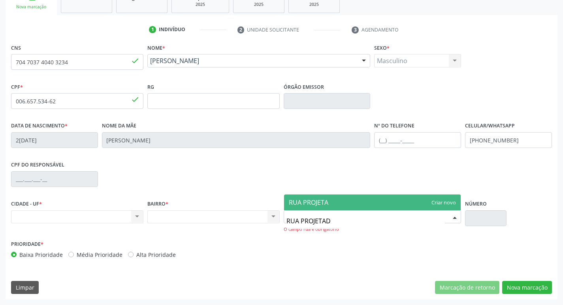
type input "RUA PROJETADA"
click at [368, 204] on span "RUA PROJETADA" at bounding box center [372, 203] width 177 height 16
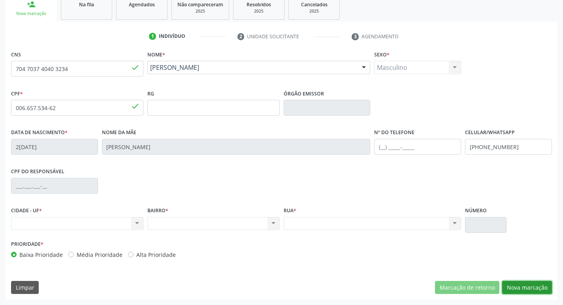
click at [538, 287] on button "Nova marcação" at bounding box center [527, 287] width 50 height 13
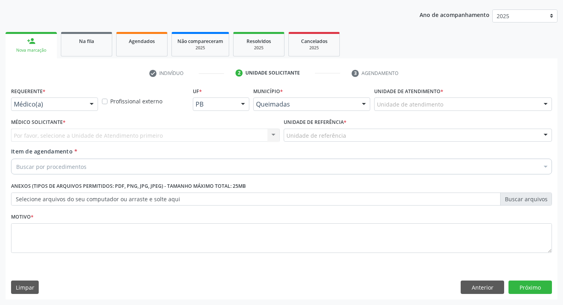
scroll to position [86, 0]
click at [86, 105] on div at bounding box center [92, 104] width 12 height 13
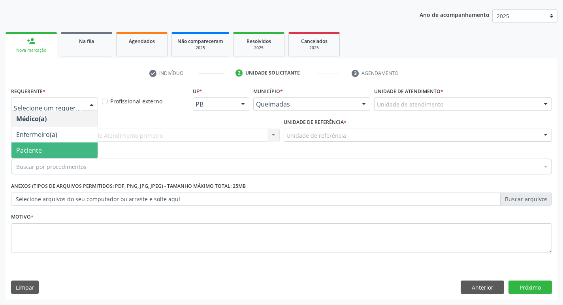
click at [60, 146] on span "Paciente" at bounding box center [54, 151] width 86 height 16
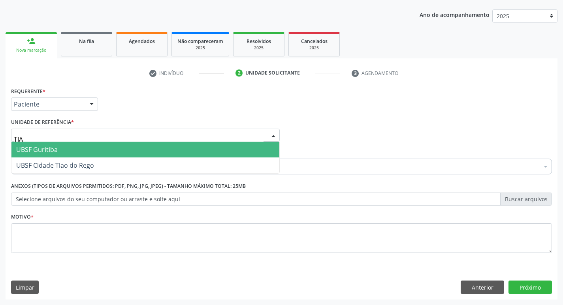
type input "TIAO"
click at [67, 145] on span "UBSF Cidade Tiao do Rego" at bounding box center [55, 149] width 78 height 9
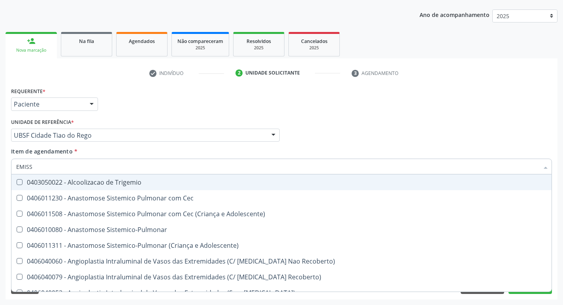
type input "EMISSO"
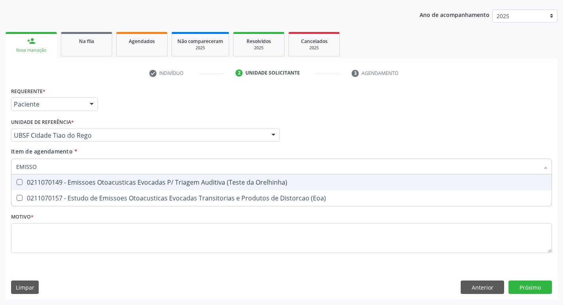
click at [77, 181] on div "0211070149 - Emissoes Otoacusticas Evocadas P/ Triagem Auditiva (Teste da Orelh…" at bounding box center [281, 182] width 530 height 6
checkbox Orelhinha\) "true"
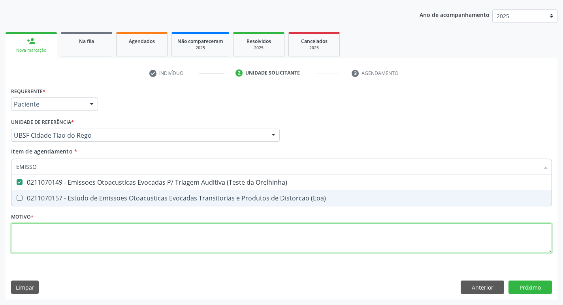
click at [30, 237] on div "Requerente * Paciente Médico(a) Enfermeiro(a) Paciente Nenhum resultado encontr…" at bounding box center [281, 174] width 540 height 179
checkbox \(Eoa\) "true"
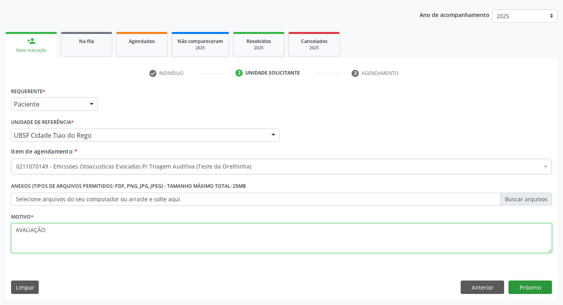
type textarea "AVALIAÇÃO"
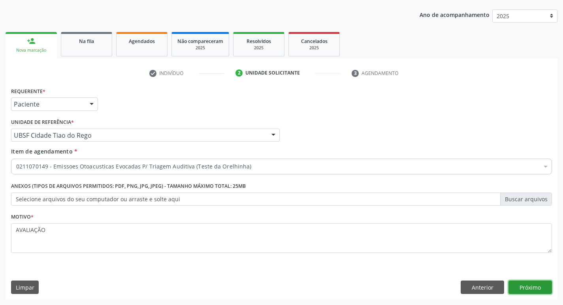
click at [517, 283] on button "Próximo" at bounding box center [529, 287] width 43 height 13
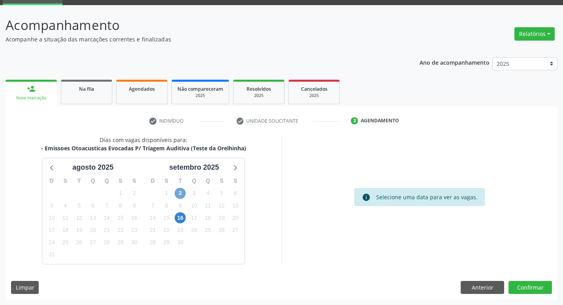
click at [179, 195] on span "2" at bounding box center [179, 193] width 11 height 11
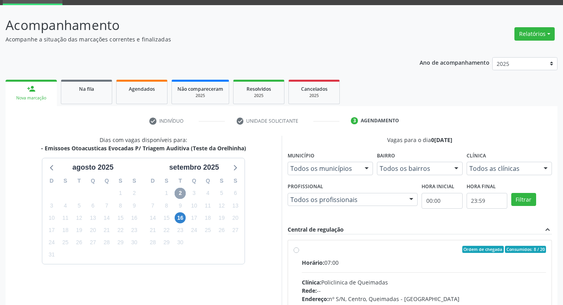
scroll to position [152, 0]
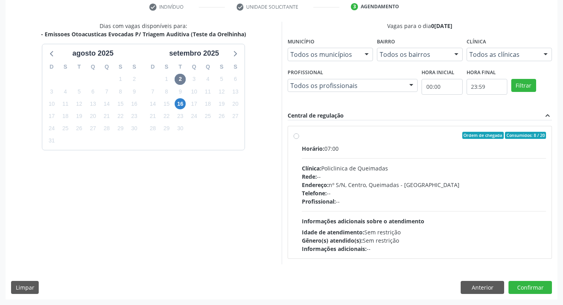
click at [344, 137] on div "Ordem de chegada Consumidos: 8 / 20" at bounding box center [424, 135] width 244 height 7
click at [299, 137] on input "Ordem de chegada Consumidos: 8 / 20 Horário: 07:00 Clínica: Policlinica de Quei…" at bounding box center [296, 135] width 6 height 7
radio input "true"
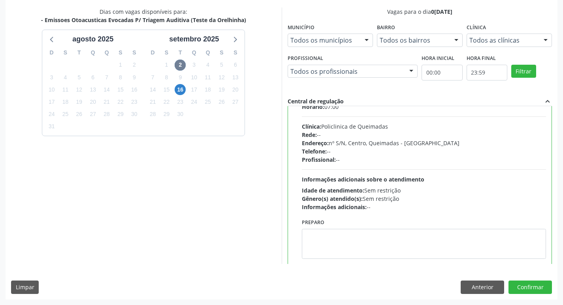
scroll to position [39, 0]
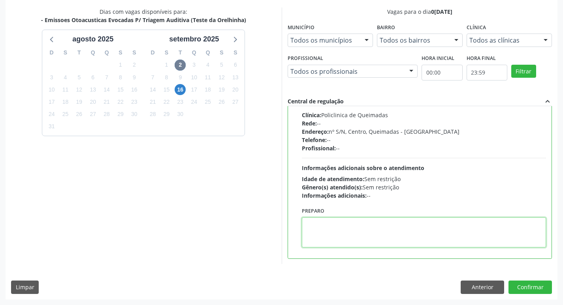
click at [332, 234] on textarea at bounding box center [424, 233] width 244 height 30
type textarea "LEVAR A CADERNETA DE VACINAÇÃO."
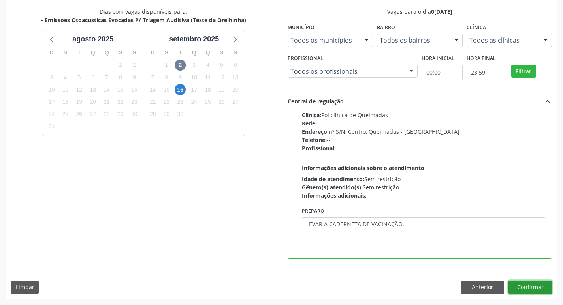
click at [535, 291] on button "Confirmar" at bounding box center [529, 287] width 43 height 13
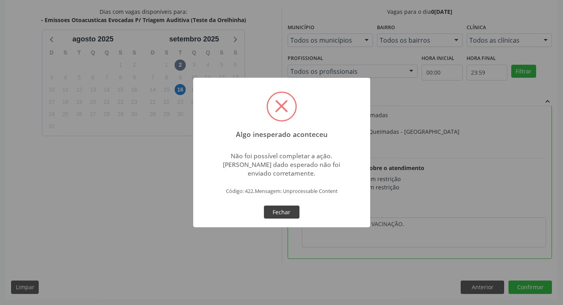
click at [291, 208] on button "Fechar" at bounding box center [282, 212] width 36 height 13
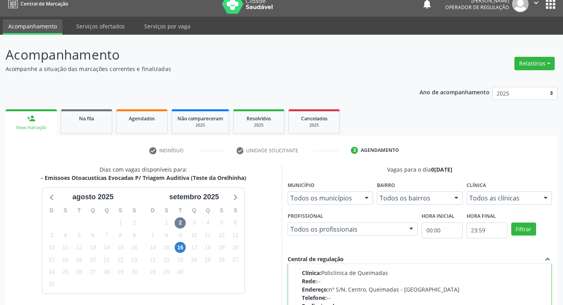
scroll to position [167, 0]
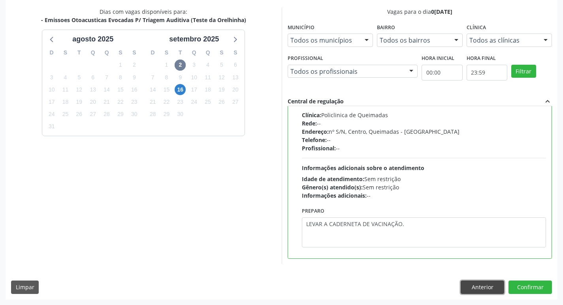
click at [489, 294] on button "Anterior" at bounding box center [481, 287] width 43 height 13
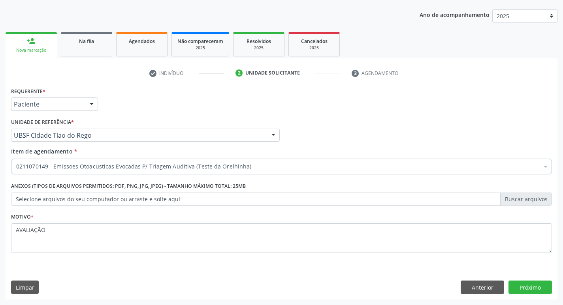
scroll to position [86, 0]
click at [524, 283] on button "Próximo" at bounding box center [529, 287] width 43 height 13
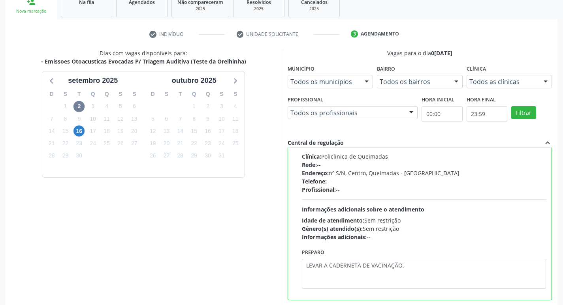
scroll to position [167, 0]
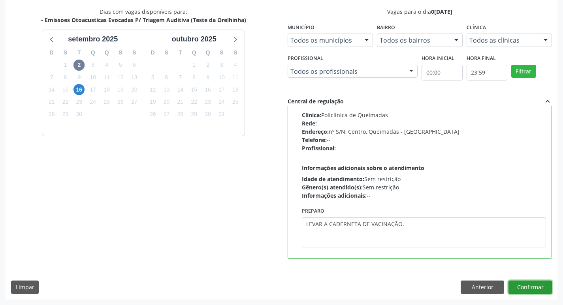
click at [528, 291] on button "Confirmar" at bounding box center [529, 287] width 43 height 13
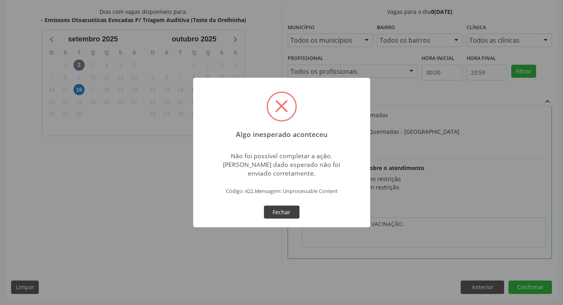
click at [265, 214] on button "Fechar" at bounding box center [282, 212] width 36 height 13
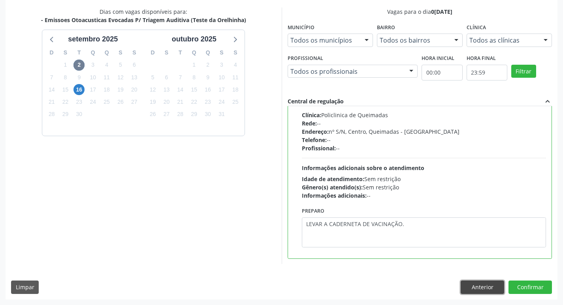
click at [475, 282] on button "Anterior" at bounding box center [481, 287] width 43 height 13
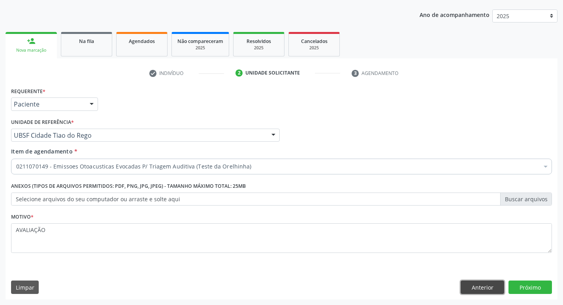
click at [475, 285] on button "Anterior" at bounding box center [481, 287] width 43 height 13
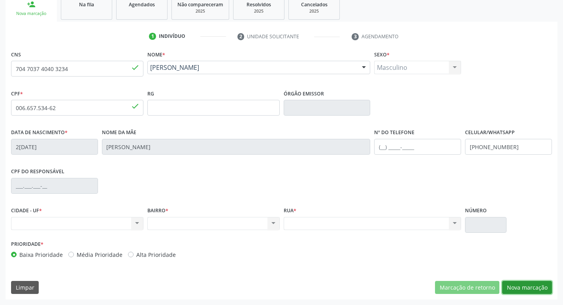
click at [542, 286] on button "Nova marcação" at bounding box center [527, 287] width 50 height 13
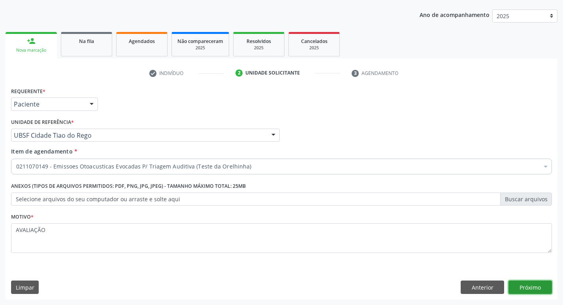
click at [542, 286] on button "Próximo" at bounding box center [529, 287] width 43 height 13
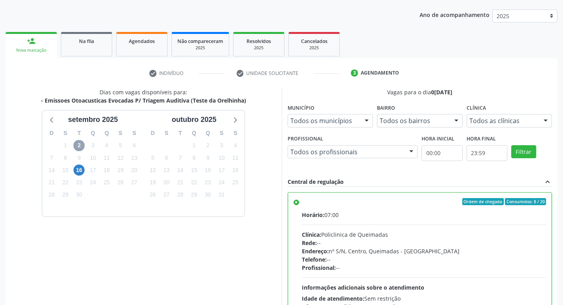
click at [81, 146] on span "2" at bounding box center [78, 145] width 11 height 11
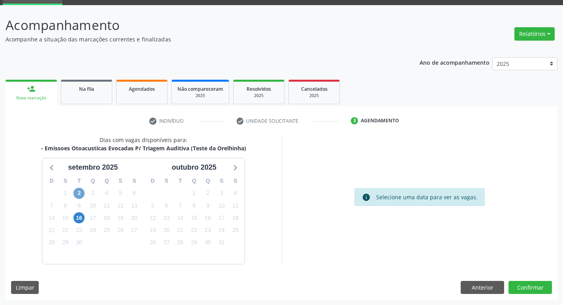
click at [81, 195] on span "2" at bounding box center [78, 193] width 11 height 11
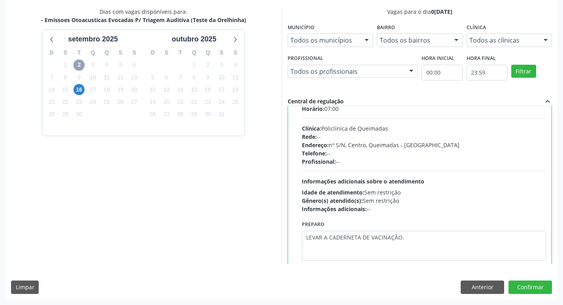
scroll to position [39, 0]
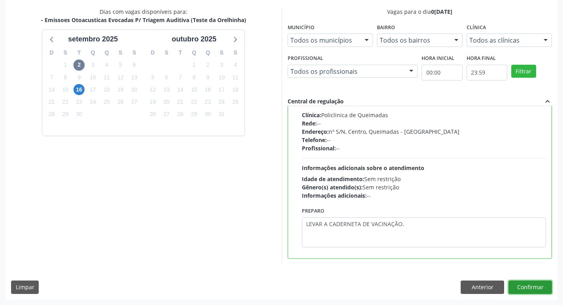
click at [523, 290] on button "Confirmar" at bounding box center [529, 287] width 43 height 13
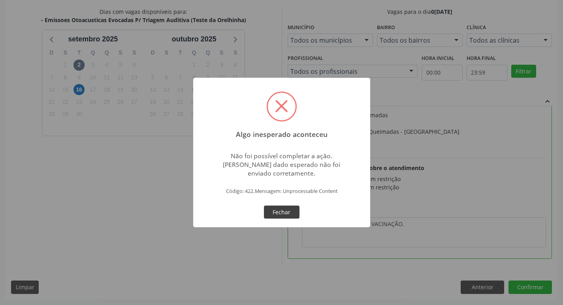
click at [269, 208] on button "Fechar" at bounding box center [282, 212] width 36 height 13
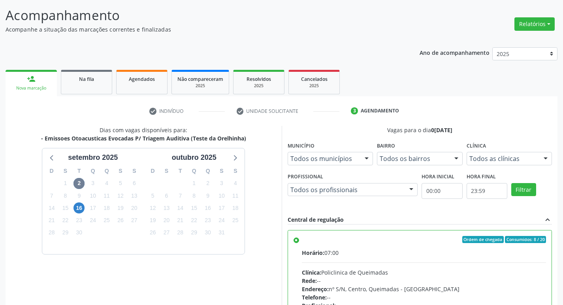
scroll to position [167, 0]
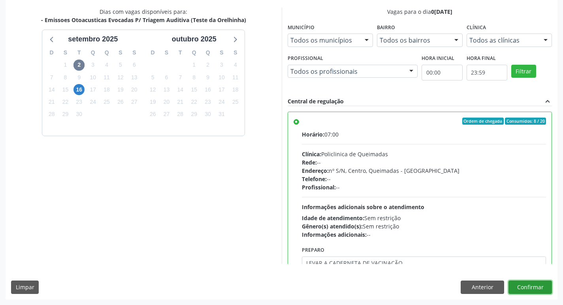
click at [536, 287] on button "Confirmar" at bounding box center [529, 287] width 43 height 13
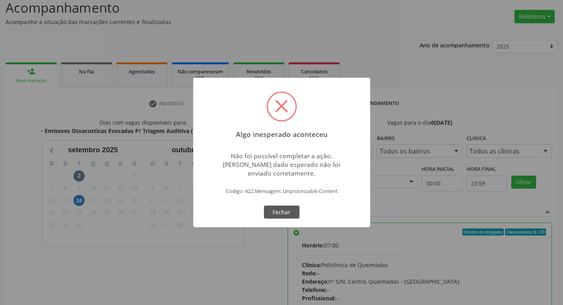
scroll to position [0, 0]
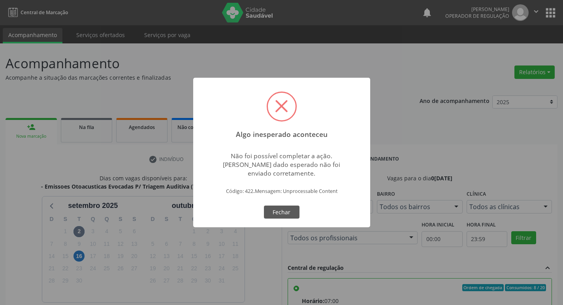
click at [345, 56] on div "Algo inesperado aconteceu × Não foi possível completar a ação. Algum dado esper…" at bounding box center [281, 152] width 563 height 305
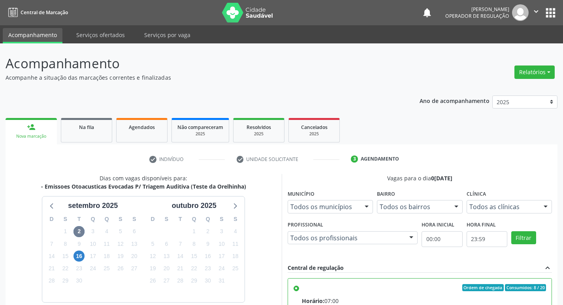
click at [548, 11] on button "apps" at bounding box center [550, 13] width 14 height 14
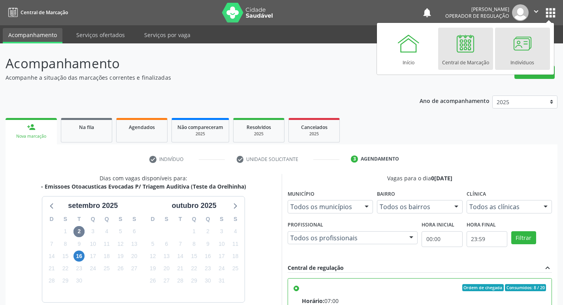
click at [519, 40] on div at bounding box center [522, 44] width 24 height 24
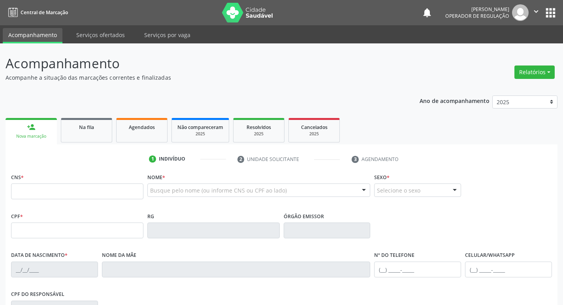
click at [312, 198] on div "Busque pelo nome (ou informe CNS ou CPF ao lado) Nenhum resultado encontrado pa…" at bounding box center [258, 193] width 223 height 19
click at [307, 192] on div "Busque pelo nome (ou informe CNS ou CPF ao lado)" at bounding box center [258, 190] width 223 height 13
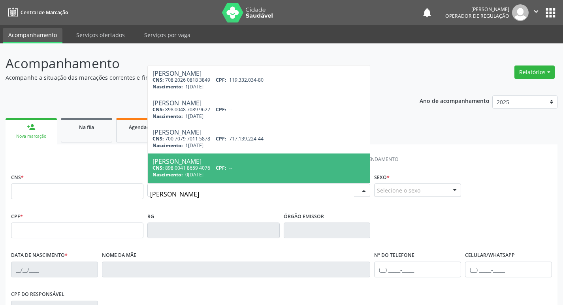
type input "[PERSON_NAME]"
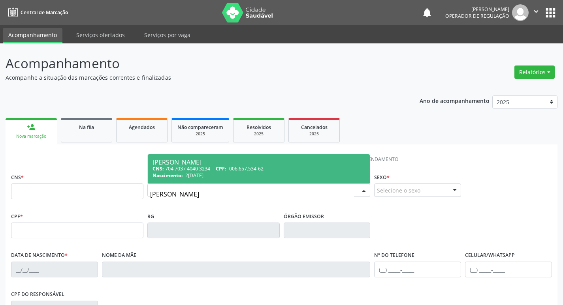
click at [265, 173] on div "Nascimento: 29/06/2025" at bounding box center [258, 175] width 213 height 7
type input "704 7037 4040 3234"
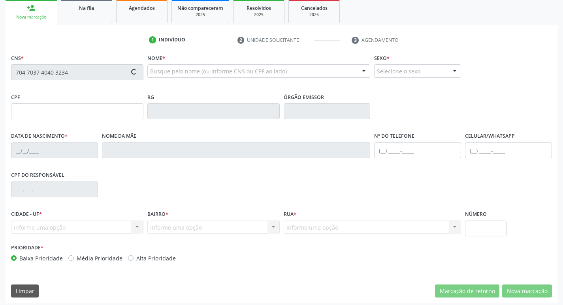
scroll to position [123, 0]
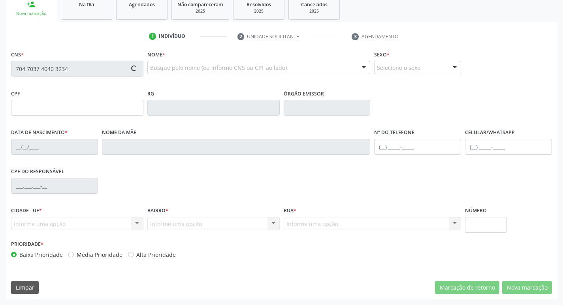
type input "006.657.534-62"
type input "[DATE]"
type input "[PERSON_NAME]"
type input "[PHONE_NUMBER]"
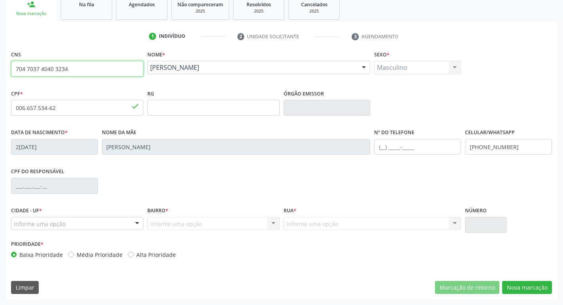
click at [83, 69] on input "704 7037 4040 3234" at bounding box center [77, 69] width 132 height 16
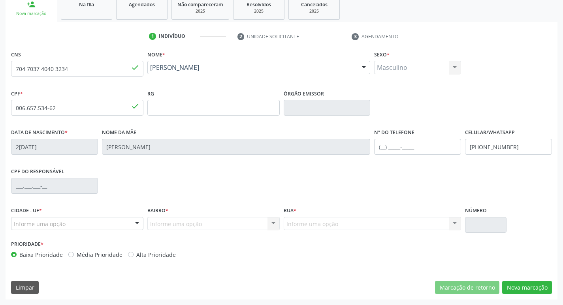
click at [147, 204] on div "CPF do responsável" at bounding box center [281, 185] width 544 height 39
click at [135, 223] on div at bounding box center [137, 224] width 12 height 13
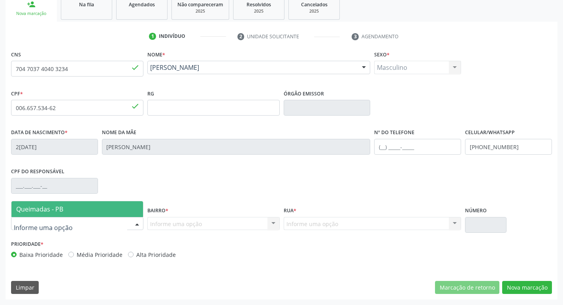
click at [109, 217] on span "Queimadas - PB" at bounding box center [76, 209] width 131 height 16
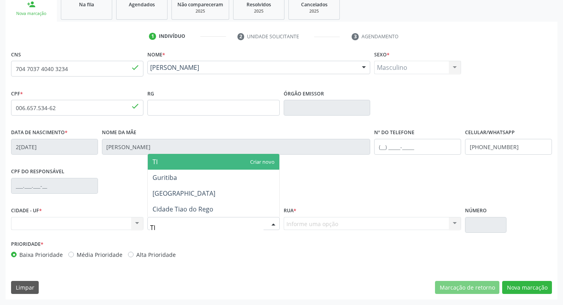
type input "TIA"
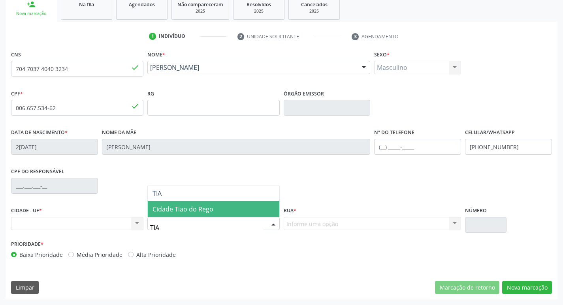
click at [211, 210] on span "Cidade Tiao do Rego" at bounding box center [182, 209] width 61 height 9
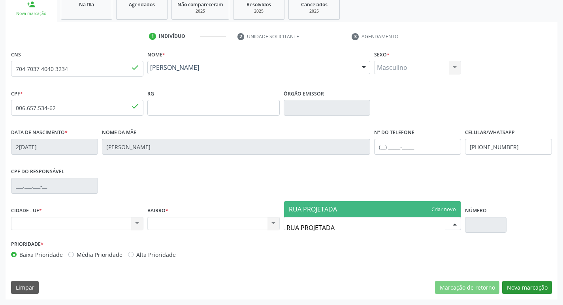
type input "RUA PROJETADA"
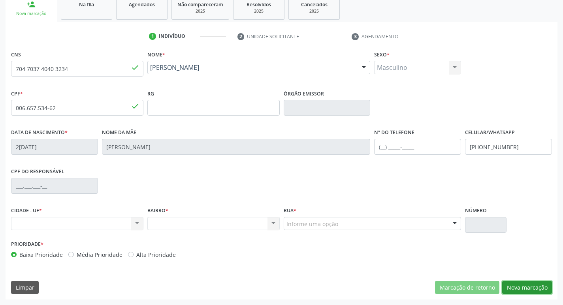
click at [544, 284] on button "Nova marcação" at bounding box center [527, 287] width 50 height 13
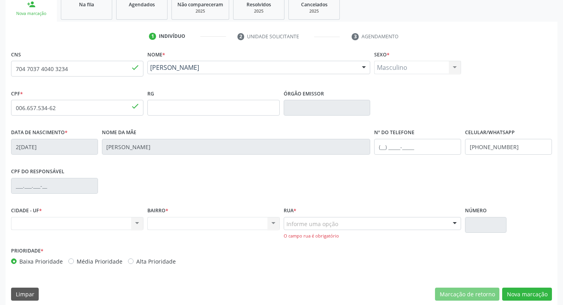
click at [420, 226] on div "Informe uma opção" at bounding box center [372, 223] width 178 height 13
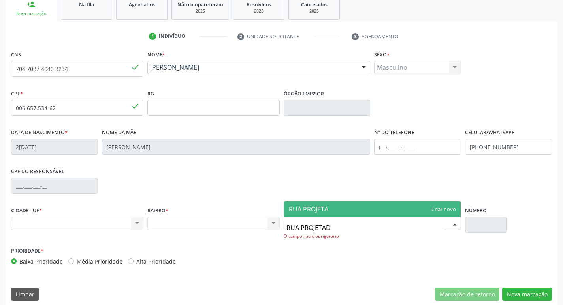
type input "RUA PROJETADA"
click at [342, 213] on span "RUA PROJETADA" at bounding box center [372, 209] width 177 height 16
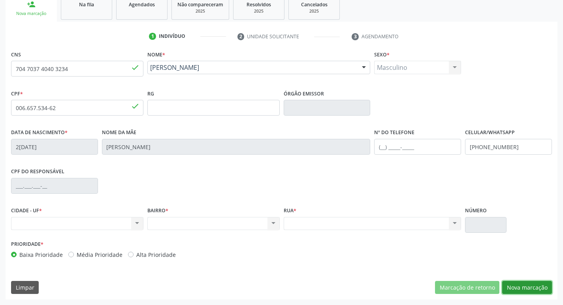
click at [530, 289] on button "Nova marcação" at bounding box center [527, 287] width 50 height 13
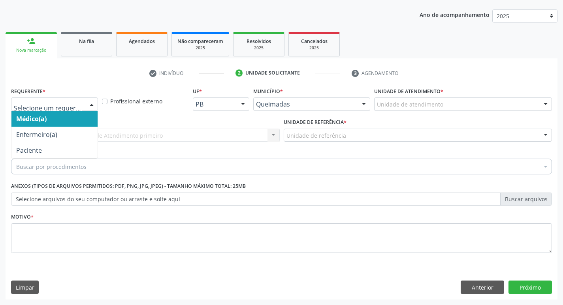
click at [89, 108] on div at bounding box center [92, 104] width 12 height 13
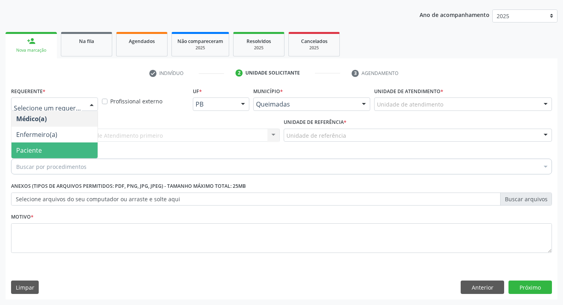
click at [72, 148] on span "Paciente" at bounding box center [54, 151] width 86 height 16
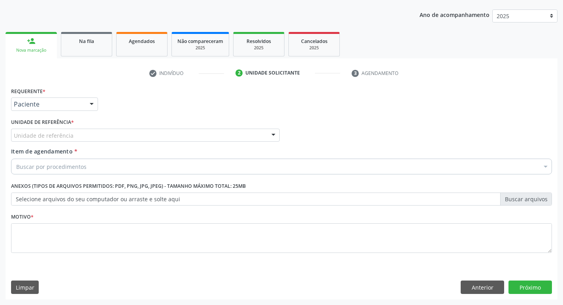
click at [77, 134] on div "Unidade de referência" at bounding box center [145, 135] width 268 height 13
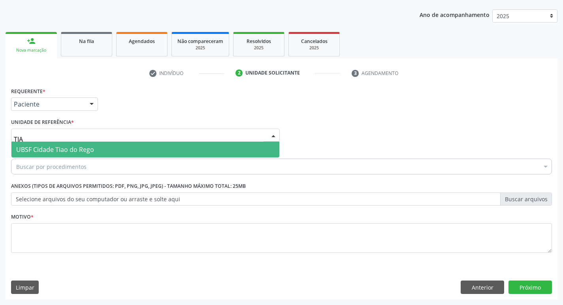
type input "TIAO"
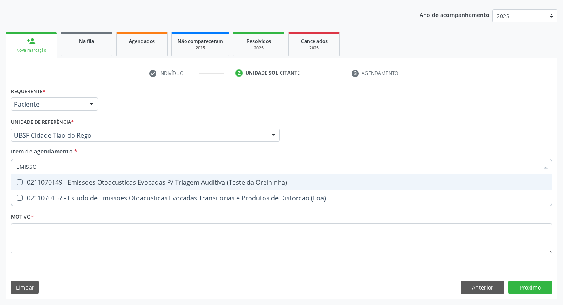
type input "EMISSOE"
click at [94, 181] on div "0211070149 - Emissoes Otoacusticas Evocadas P/ Triagem Auditiva (Teste da Orelh…" at bounding box center [281, 182] width 530 height 6
checkbox Orelhinha\) "true"
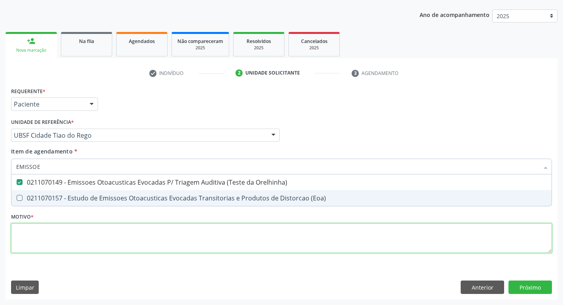
click at [71, 233] on div "Requerente * Paciente Médico(a) Enfermeiro(a) Paciente Nenhum resultado encontr…" at bounding box center [281, 174] width 540 height 179
checkbox \(Eoa\) "true"
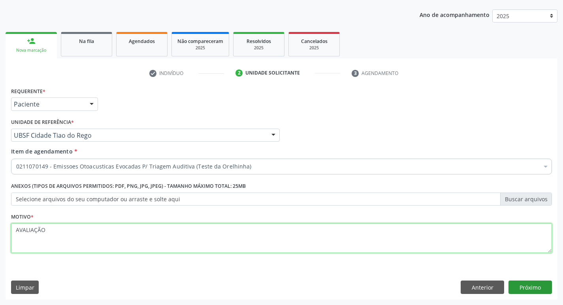
type textarea "AVALIAÇÃO"
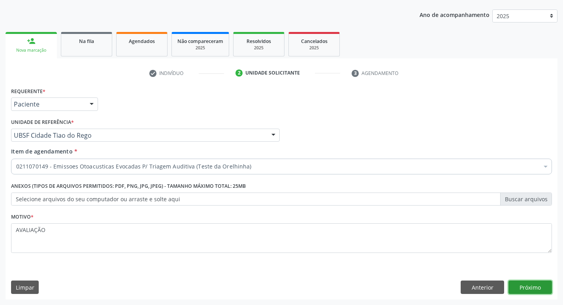
click at [521, 281] on button "Próximo" at bounding box center [529, 287] width 43 height 13
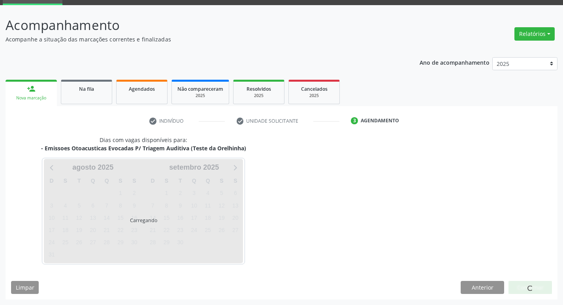
scroll to position [38, 0]
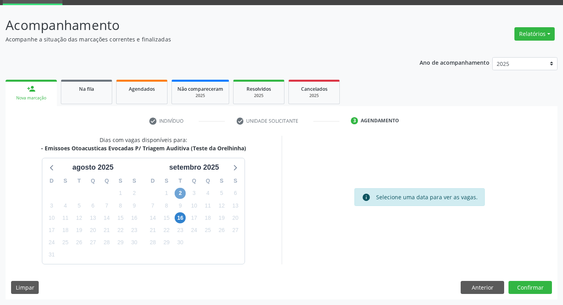
click at [181, 190] on span "2" at bounding box center [179, 193] width 11 height 11
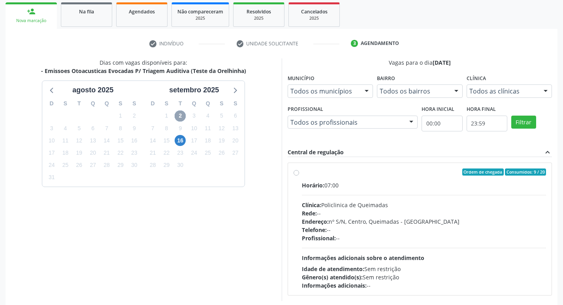
scroll to position [152, 0]
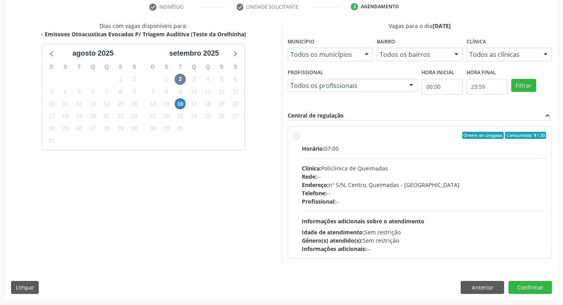
click at [355, 137] on div "Ordem de chegada Consumidos: 9 / 20" at bounding box center [424, 135] width 244 height 7
click at [299, 137] on input "Ordem de chegada Consumidos: 9 / 20 Horário: 07:00 Clínica: Policlinica de Quei…" at bounding box center [296, 135] width 6 height 7
radio input "true"
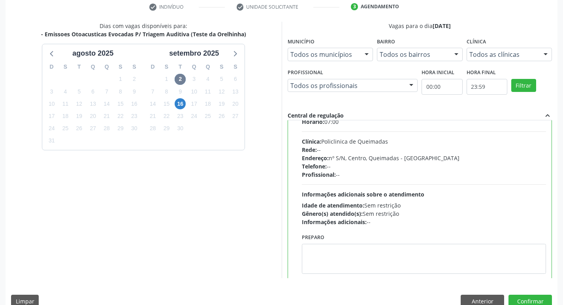
scroll to position [39, 0]
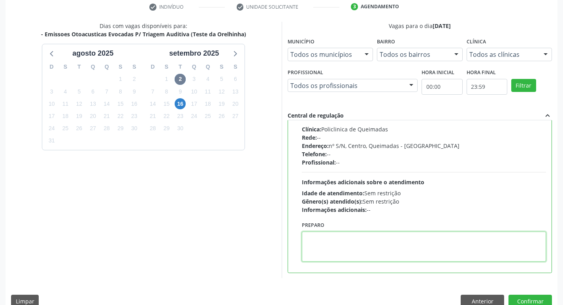
click at [349, 238] on textarea at bounding box center [424, 247] width 244 height 30
type textarea "LEVAR A CADERNETA DE VACINAÇÃO."
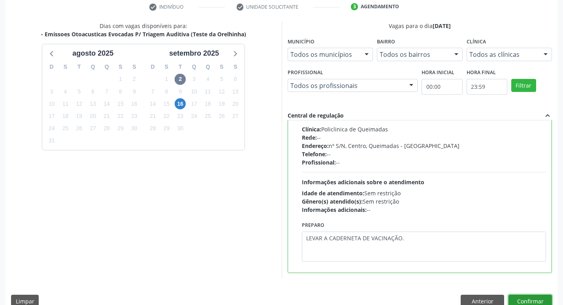
click at [526, 298] on button "Confirmar" at bounding box center [529, 301] width 43 height 13
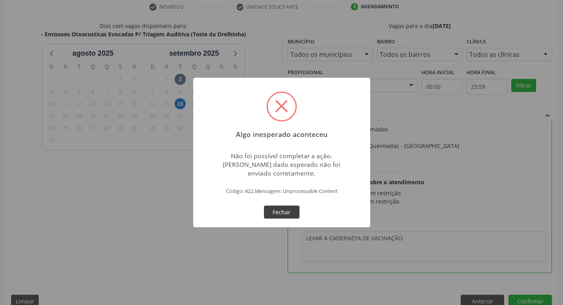
click at [280, 219] on button "Fechar" at bounding box center [282, 212] width 36 height 13
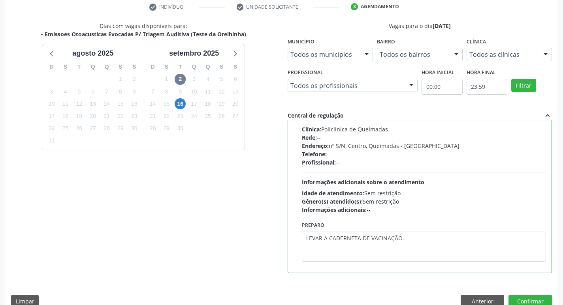
click at [529, 293] on div "Dias com vagas disponíveis para: - Emissoes Otoacusticas Evocadas P/ Triagem Au…" at bounding box center [281, 168] width 551 height 292
click at [528, 294] on div "Dias com vagas disponíveis para: - Emissoes Otoacusticas Evocadas P/ Triagem Au…" at bounding box center [281, 168] width 551 height 292
click at [527, 298] on button "Confirmar" at bounding box center [529, 301] width 43 height 13
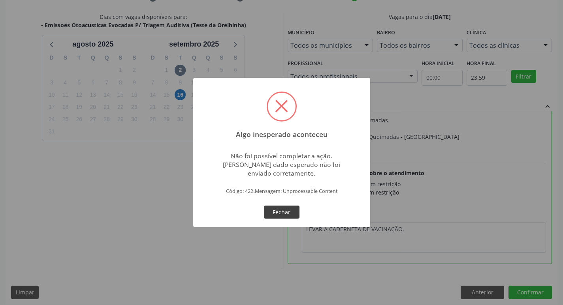
scroll to position [167, 0]
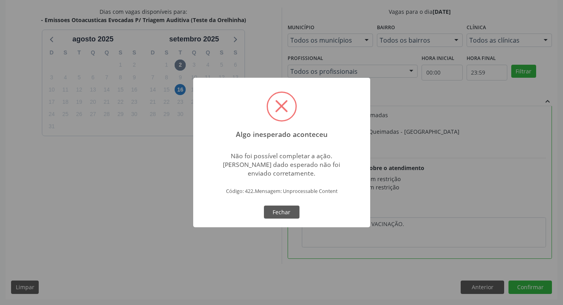
click at [259, 210] on div "Algo inesperado aconteceu × Não foi possível completar a ação. Algum dado esper…" at bounding box center [281, 153] width 177 height 150
click at [275, 208] on button "Fechar" at bounding box center [282, 212] width 36 height 13
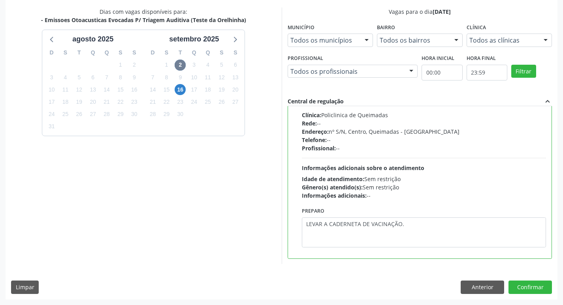
click at [490, 279] on div "Dias com vagas disponíveis para: - Emissoes Otoacusticas Evocadas P/ Triagem Au…" at bounding box center [281, 154] width 551 height 292
click at [490, 285] on button "Anterior" at bounding box center [481, 287] width 43 height 13
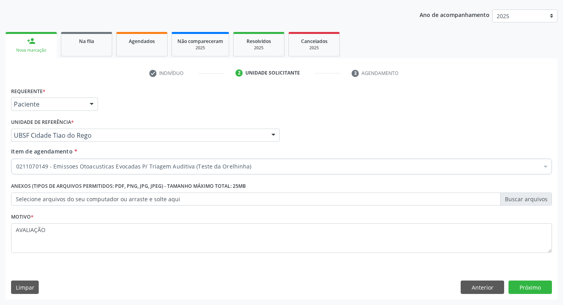
scroll to position [86, 0]
click at [538, 287] on button "Próximo" at bounding box center [529, 287] width 43 height 13
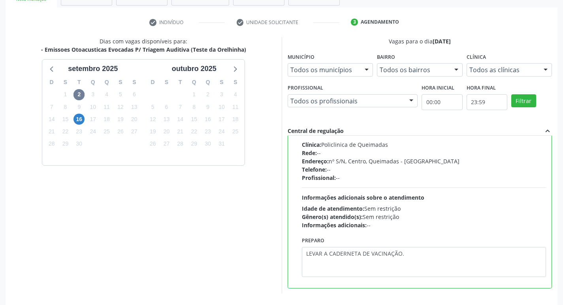
scroll to position [167, 0]
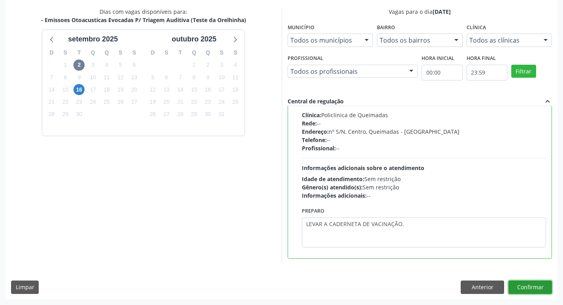
click at [534, 287] on button "Confirmar" at bounding box center [529, 287] width 43 height 13
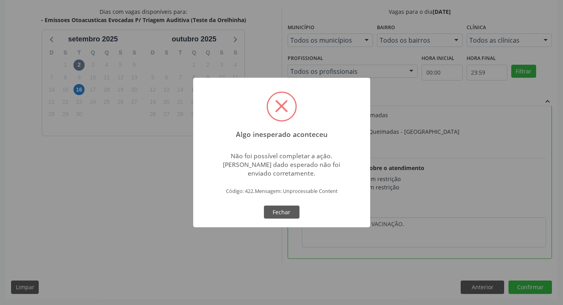
click at [489, 287] on div "Algo inesperado aconteceu × Não foi possível completar a ação. Algum dado esper…" at bounding box center [281, 152] width 563 height 305
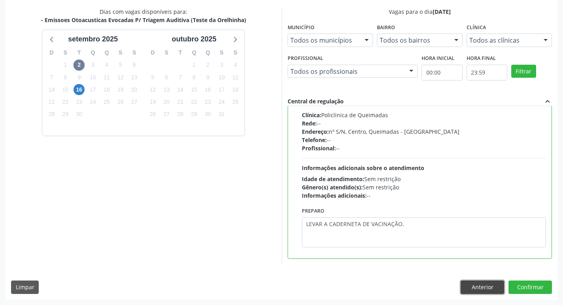
click at [489, 287] on button "Anterior" at bounding box center [481, 287] width 43 height 13
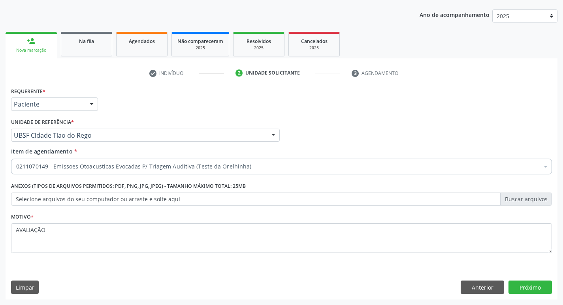
scroll to position [86, 0]
click at [489, 287] on button "Anterior" at bounding box center [481, 287] width 43 height 13
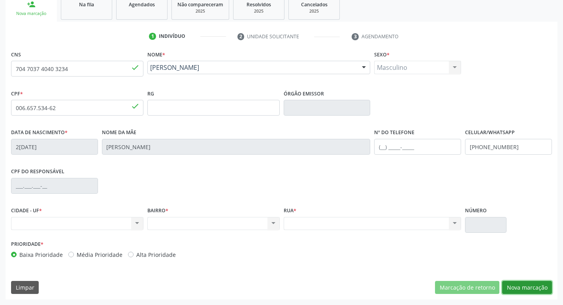
click at [534, 285] on button "Nova marcação" at bounding box center [527, 287] width 50 height 13
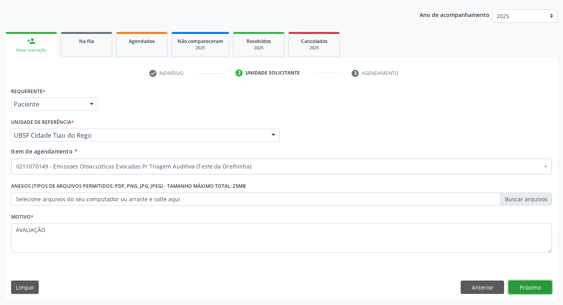
click at [534, 285] on button "Próximo" at bounding box center [529, 287] width 43 height 13
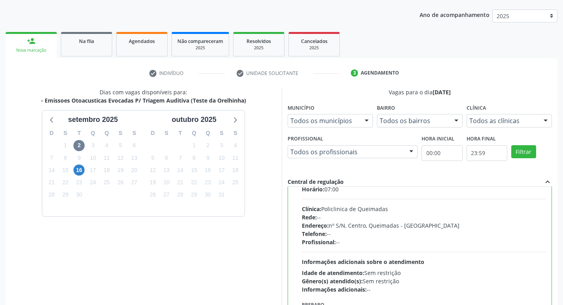
scroll to position [39, 0]
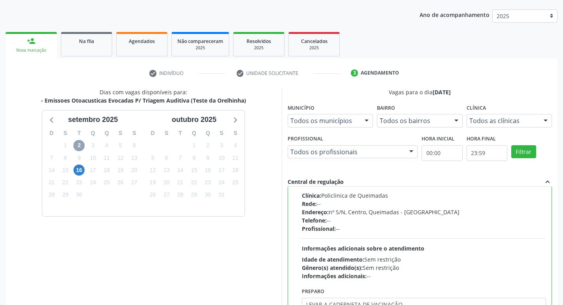
click at [83, 143] on span "2" at bounding box center [78, 145] width 11 height 11
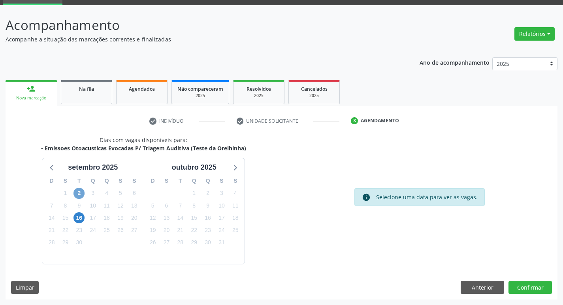
scroll to position [38, 0]
click at [79, 195] on span "2" at bounding box center [78, 193] width 11 height 11
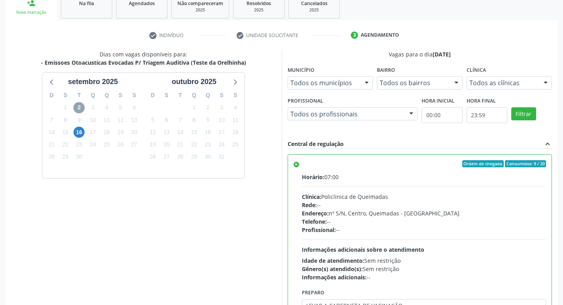
scroll to position [167, 0]
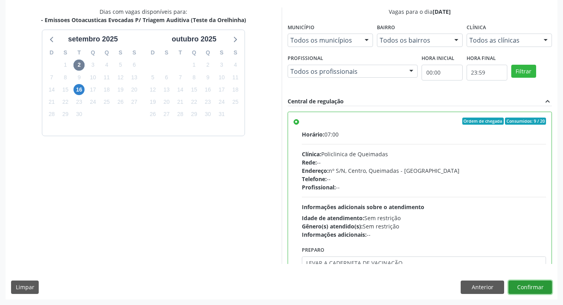
click at [534, 287] on button "Confirmar" at bounding box center [529, 287] width 43 height 13
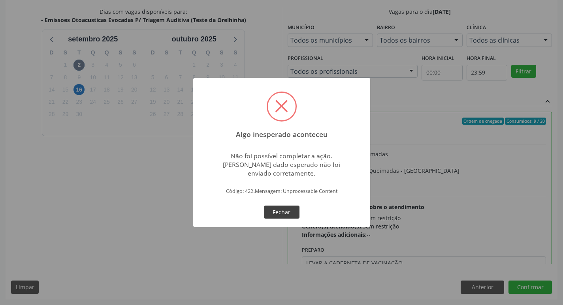
click at [278, 215] on button "Fechar" at bounding box center [282, 212] width 36 height 13
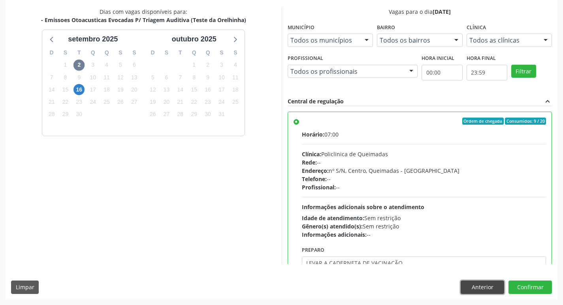
click at [479, 289] on button "Anterior" at bounding box center [481, 287] width 43 height 13
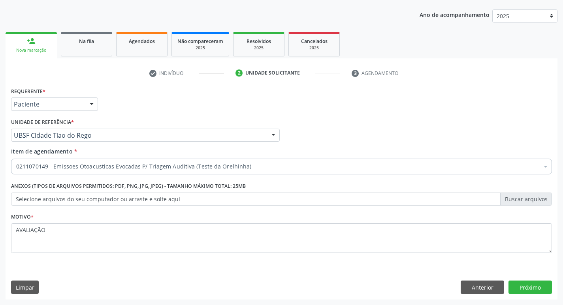
scroll to position [86, 0]
click at [479, 283] on button "Anterior" at bounding box center [481, 287] width 43 height 13
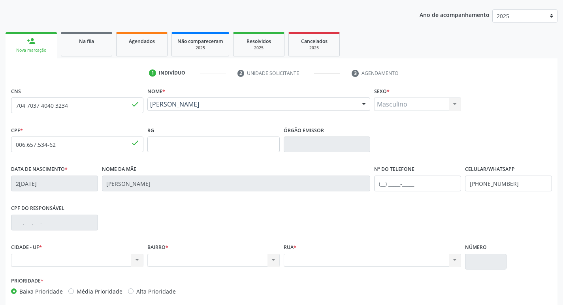
click at [482, 252] on label "Número" at bounding box center [476, 248] width 22 height 12
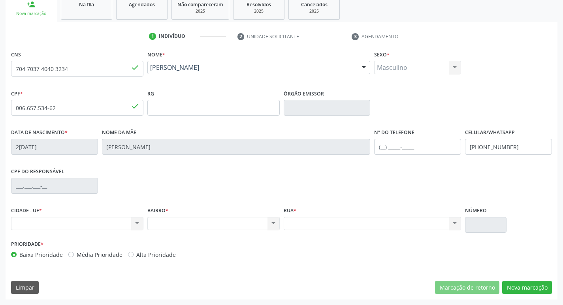
click at [135, 221] on div "Nenhum resultado encontrado para: " " Não há nenhuma opção para ser exibida." at bounding box center [77, 223] width 132 height 13
click at [137, 223] on div "Nenhum resultado encontrado para: " " Não há nenhuma opção para ser exibida." at bounding box center [77, 223] width 132 height 13
click at [520, 284] on button "Nova marcação" at bounding box center [527, 287] width 50 height 13
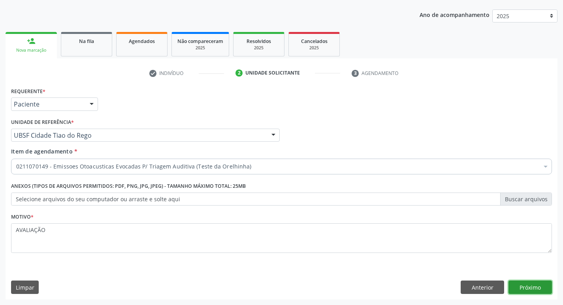
click at [518, 286] on button "Próximo" at bounding box center [529, 287] width 43 height 13
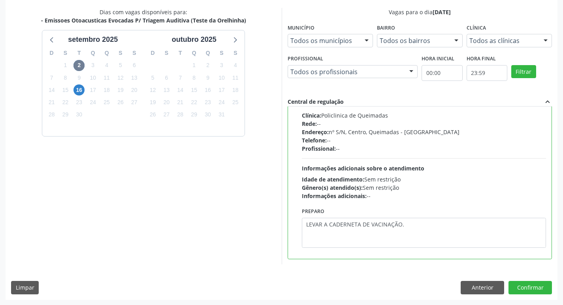
scroll to position [167, 0]
click at [524, 290] on button "Confirmar" at bounding box center [529, 287] width 43 height 13
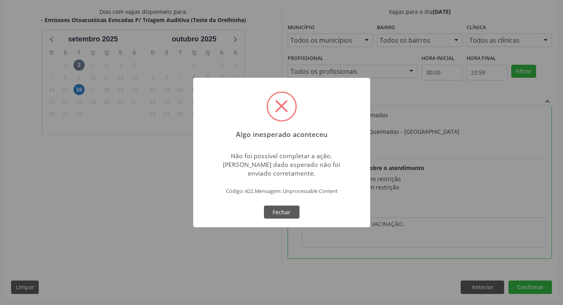
drag, startPoint x: 275, startPoint y: 209, endPoint x: 268, endPoint y: 206, distance: 7.9
click at [275, 209] on button "Fechar" at bounding box center [282, 212] width 36 height 13
